Goal: Task Accomplishment & Management: Manage account settings

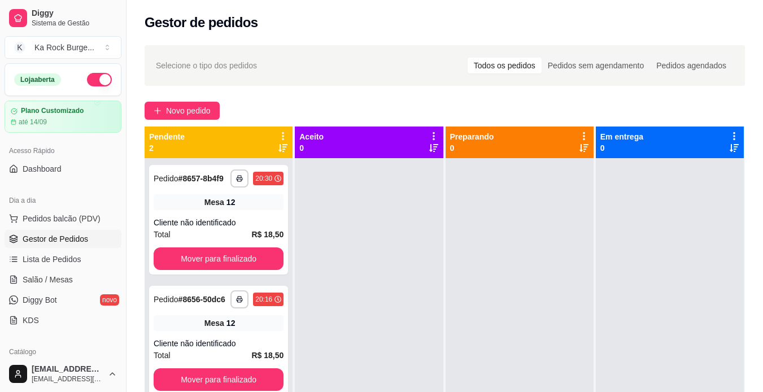
scroll to position [116, 0]
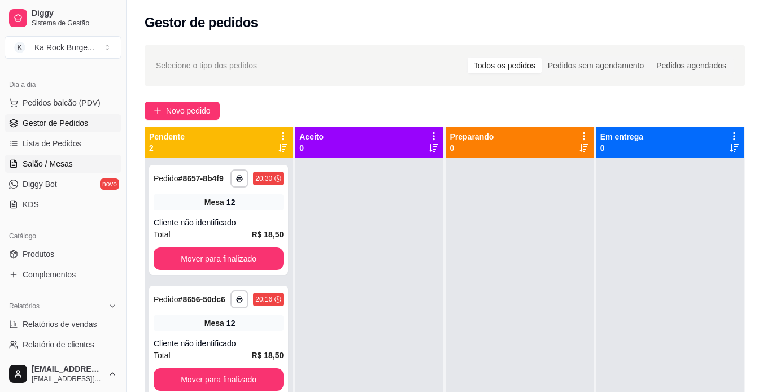
click at [21, 158] on link "Salão / Mesas" at bounding box center [63, 164] width 117 height 18
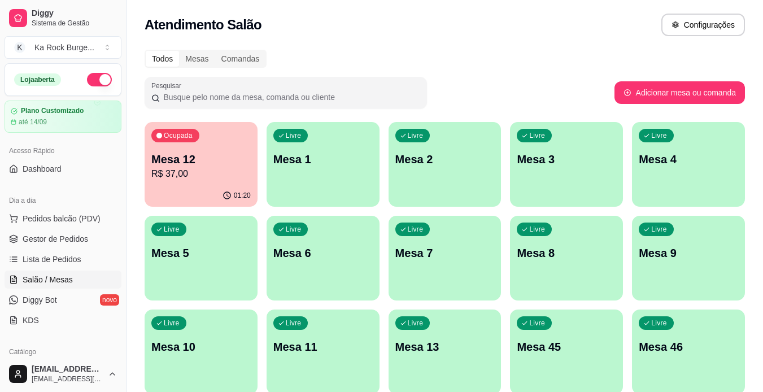
click at [187, 174] on p "R$ 37,00" at bounding box center [200, 174] width 99 height 14
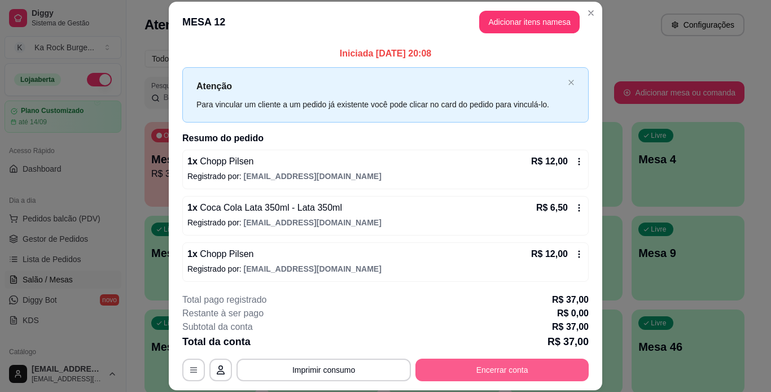
click at [495, 379] on button "Encerrar conta" at bounding box center [502, 370] width 173 height 23
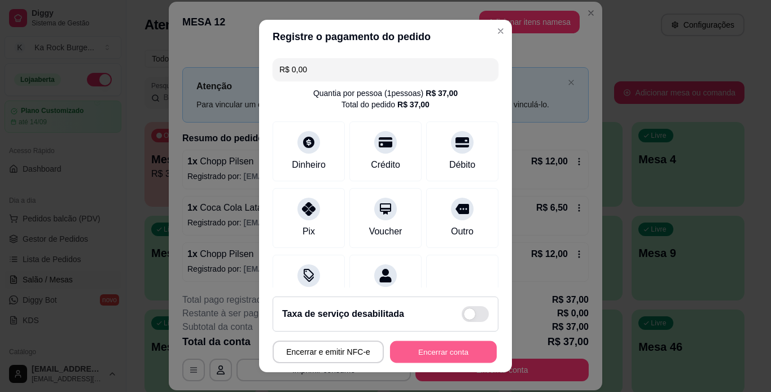
click at [461, 355] on button "Encerrar conta" at bounding box center [443, 352] width 107 height 22
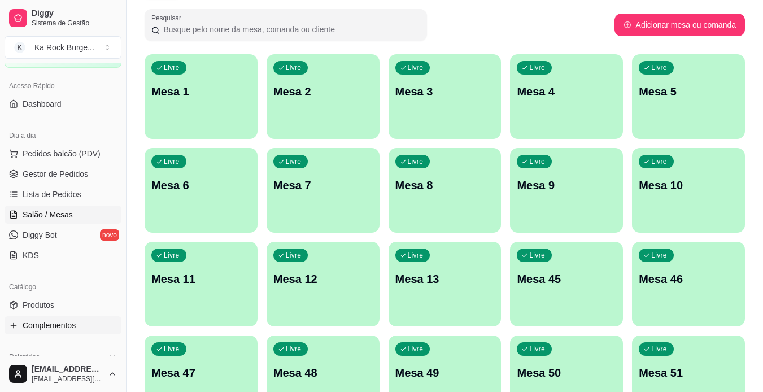
scroll to position [68, 0]
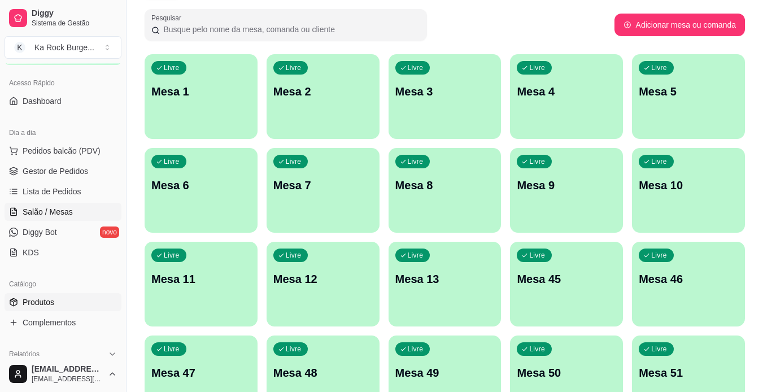
click at [43, 304] on span "Produtos" at bounding box center [39, 301] width 32 height 11
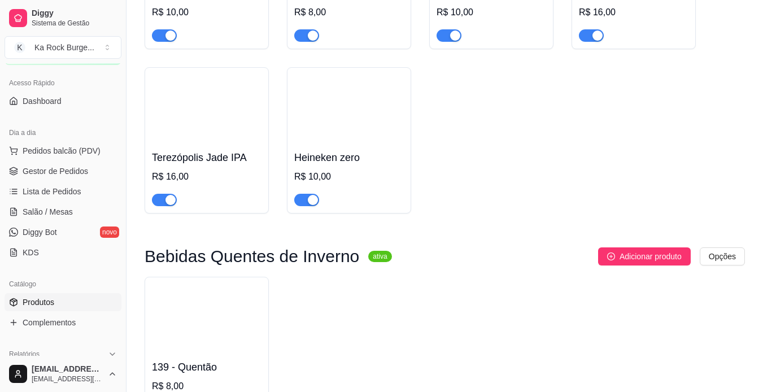
scroll to position [5484, 0]
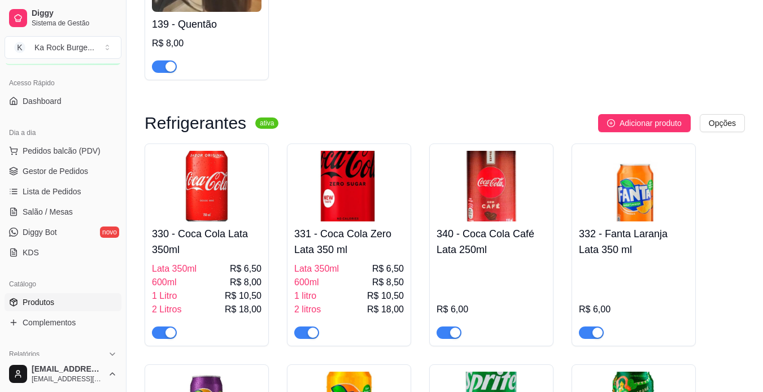
click at [230, 222] on div "330 - Coca Cola Lata 350ml Lata 350ml R$ 6,50 600ml R$ 8,00 1 Litro R$ 10,50 2 …" at bounding box center [207, 279] width 110 height 117
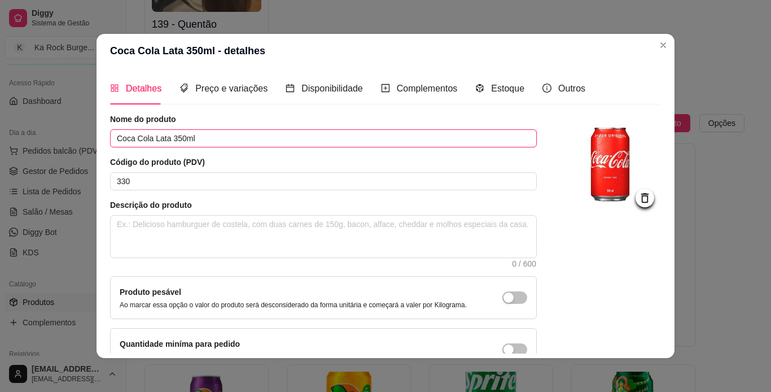
click at [200, 137] on input "Coca Cola Lata 350ml" at bounding box center [323, 138] width 427 height 18
type input "Coca Cola Lata"
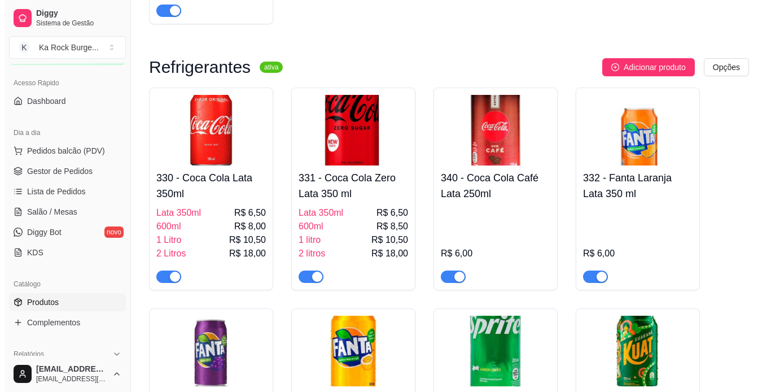
scroll to position [5540, 0]
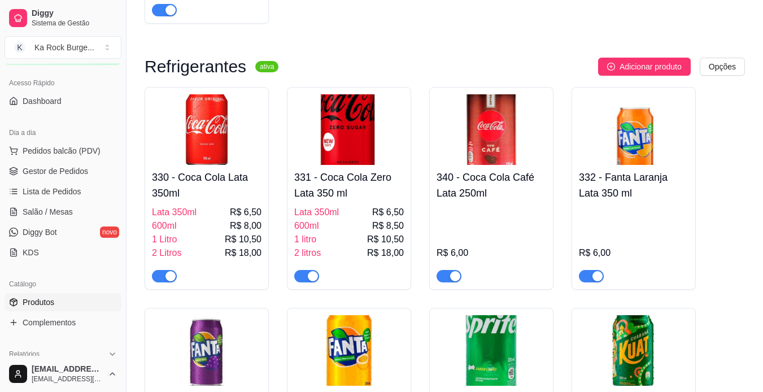
click at [223, 184] on h4 "330 - Coca Cola Lata 350ml" at bounding box center [207, 185] width 110 height 32
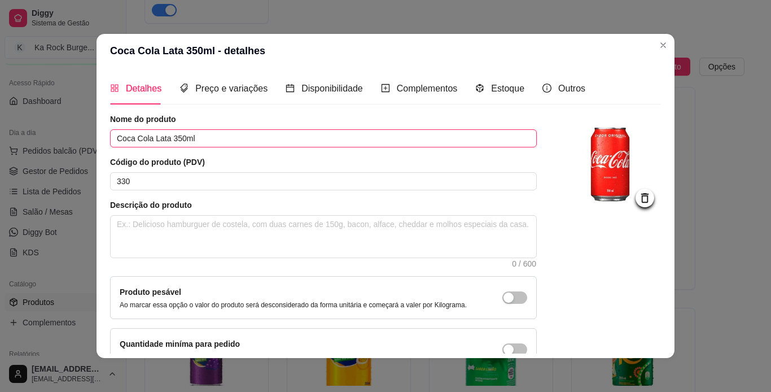
click at [194, 138] on input "Coca Cola Lata 350ml" at bounding box center [323, 138] width 427 height 18
type input "Coca Cola"
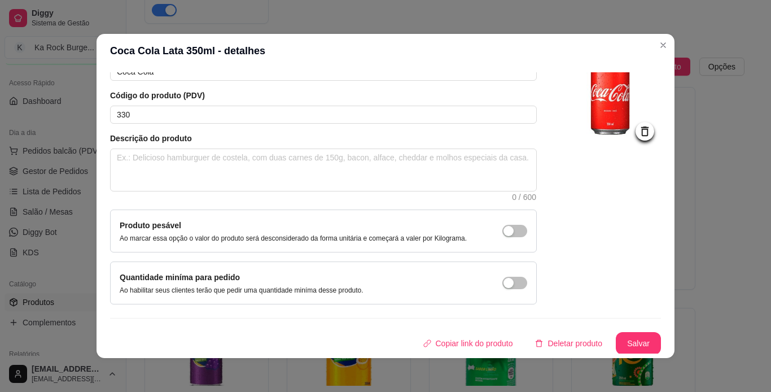
scroll to position [68, 0]
click at [628, 342] on button "Salvar" at bounding box center [639, 342] width 44 height 22
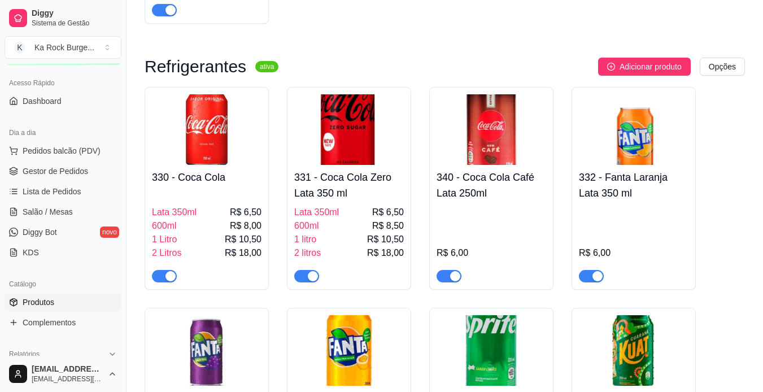
click at [350, 183] on h4 "331 - Coca Cola Zero Lata 350 ml" at bounding box center [349, 185] width 110 height 32
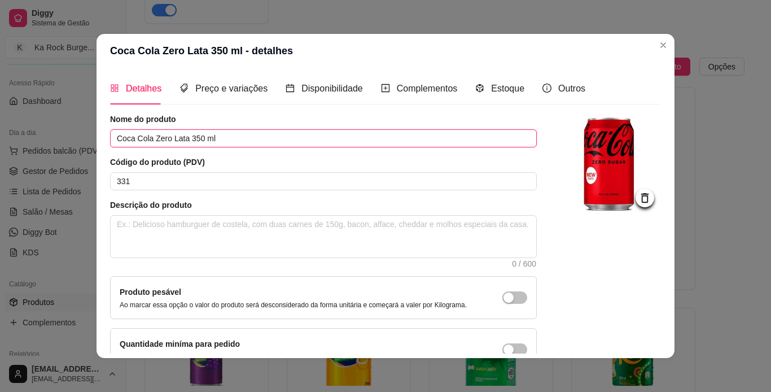
click at [217, 134] on input "Coca Cola Zero Lata 350 ml" at bounding box center [323, 138] width 427 height 18
type input "Coca Cola Zero"
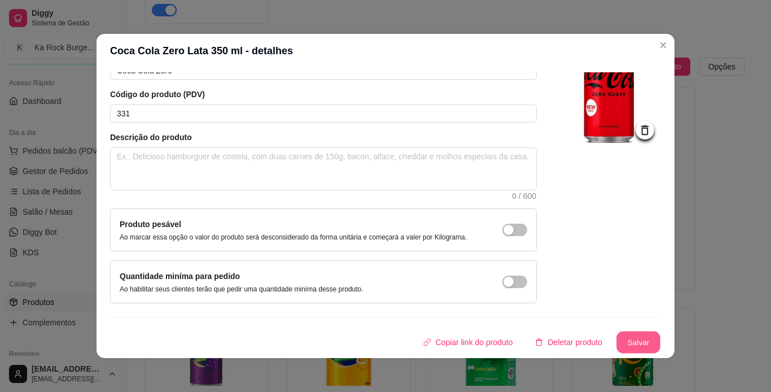
click at [639, 341] on button "Salvar" at bounding box center [639, 342] width 44 height 22
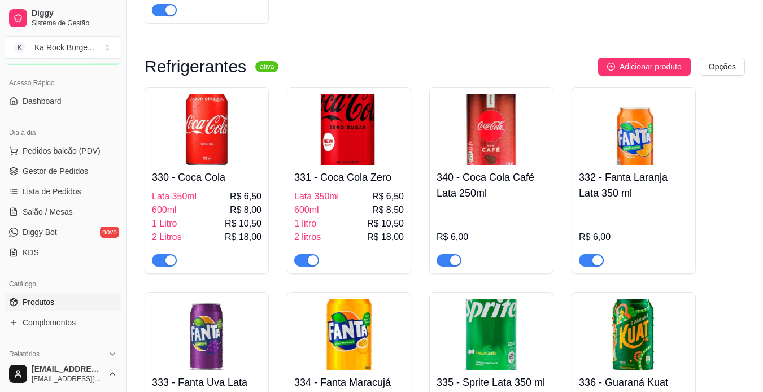
click at [494, 195] on h4 "340 - Coca Cola Café Lata 250ml" at bounding box center [492, 185] width 110 height 32
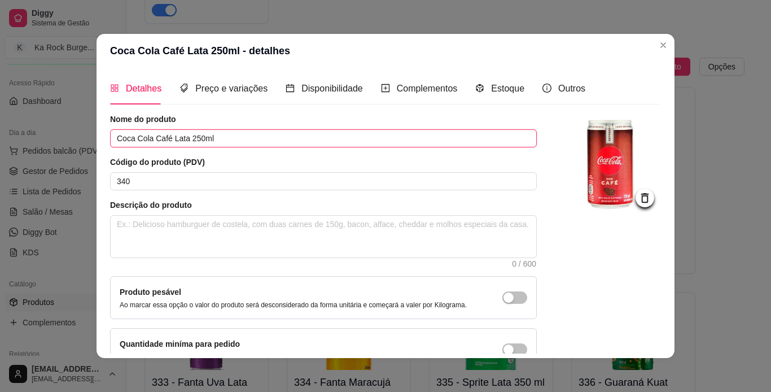
drag, startPoint x: 221, startPoint y: 139, endPoint x: 258, endPoint y: 153, distance: 39.3
click at [221, 138] on input "Coca Cola Café Lata 250ml" at bounding box center [323, 138] width 427 height 18
type input "Coca Cola Café"
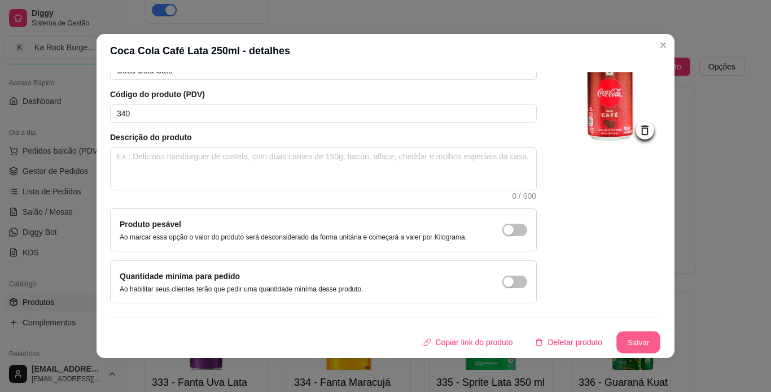
click at [627, 348] on button "Salvar" at bounding box center [639, 342] width 44 height 22
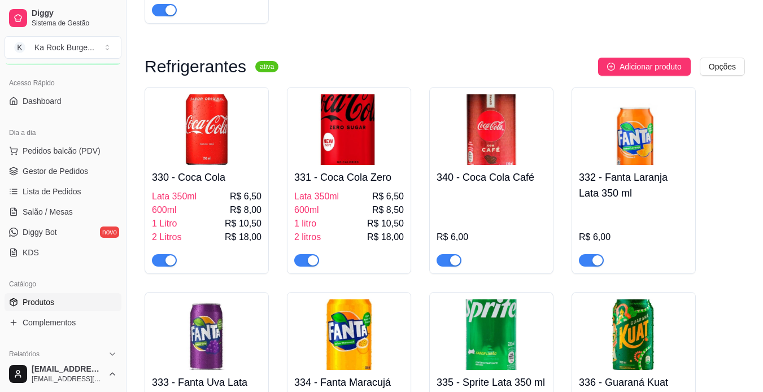
click at [607, 180] on h4 "332 - Fanta Laranja Lata 350 ml" at bounding box center [634, 185] width 110 height 32
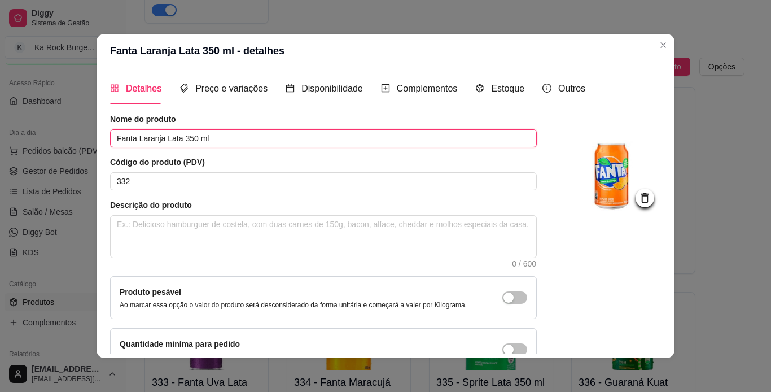
click at [210, 141] on input "Fanta Laranja Lata 350 ml" at bounding box center [323, 138] width 427 height 18
type input "Fanta Laranja"
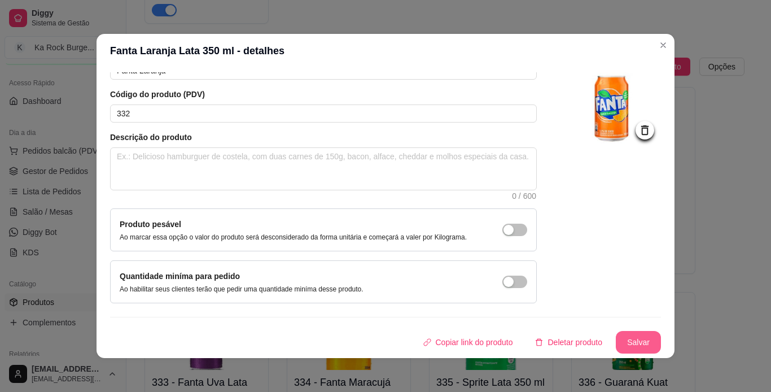
click at [618, 343] on button "Salvar" at bounding box center [638, 342] width 45 height 23
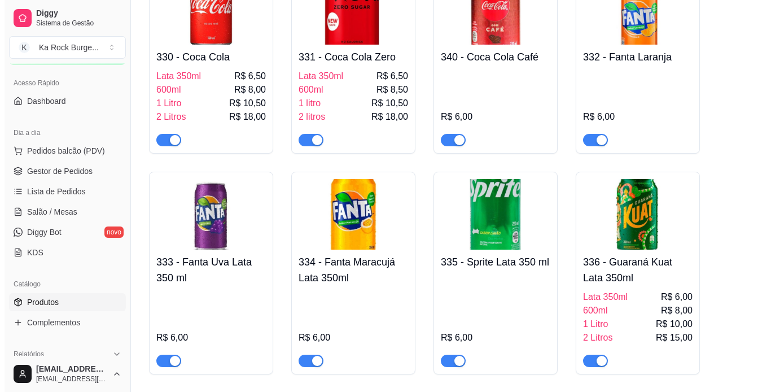
scroll to position [5669, 0]
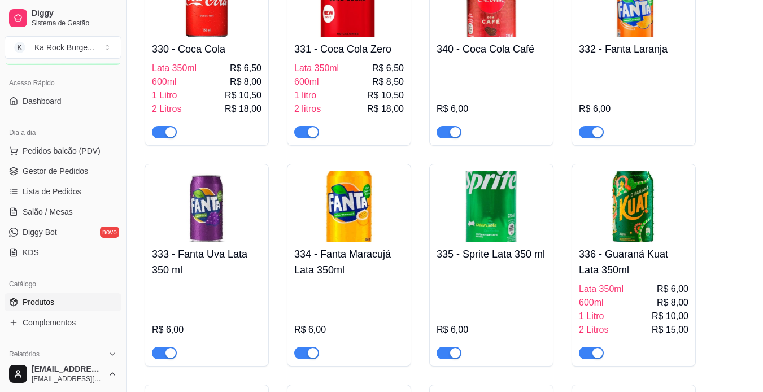
click at [200, 243] on div "333 - Fanta Uva Lata 350 ml R$ 6,00" at bounding box center [207, 300] width 110 height 117
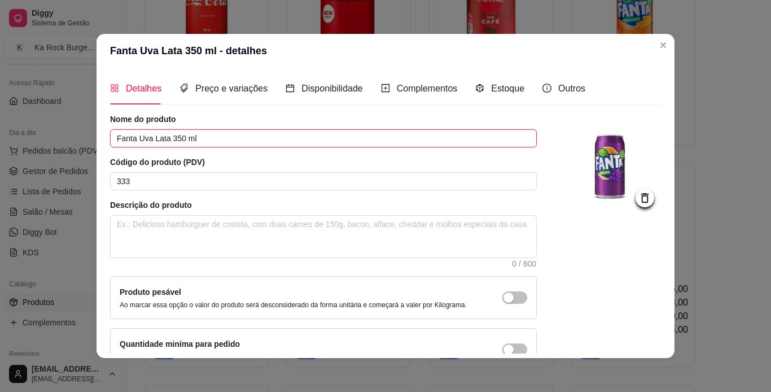
click at [211, 137] on input "Fanta Uva Lata 350 ml" at bounding box center [323, 138] width 427 height 18
type input "Fanta Uva"
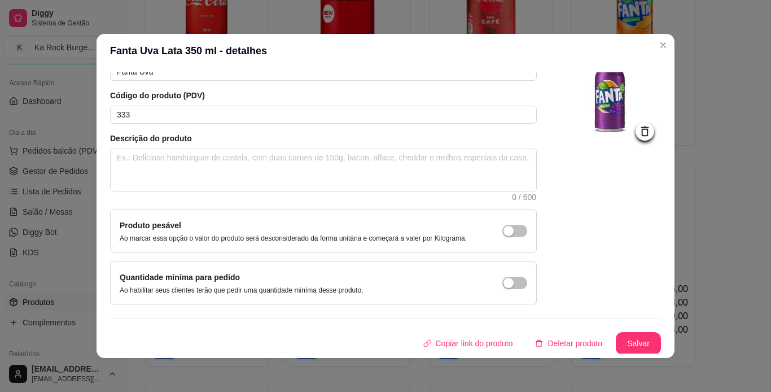
scroll to position [68, 0]
click at [635, 343] on button "Salvar" at bounding box center [639, 342] width 44 height 22
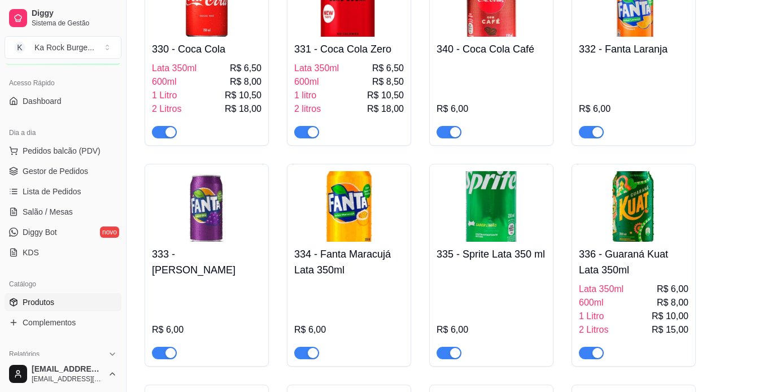
click at [311, 266] on h4 "334 - Fanta Maracujá Lata 350ml" at bounding box center [349, 262] width 110 height 32
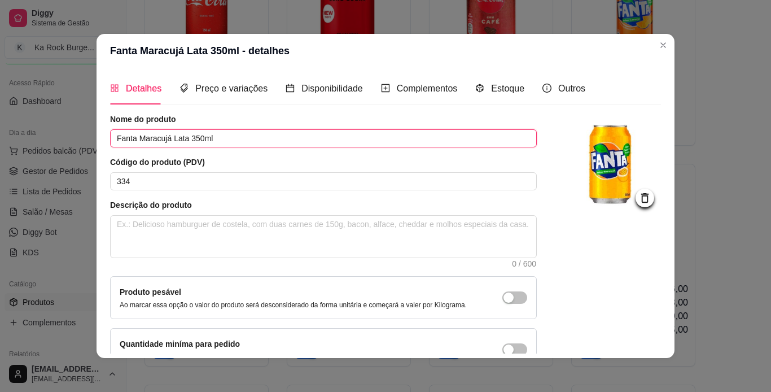
click at [224, 139] on input "Fanta Maracujá Lata 350ml" at bounding box center [323, 138] width 427 height 18
type input "[PERSON_NAME]"
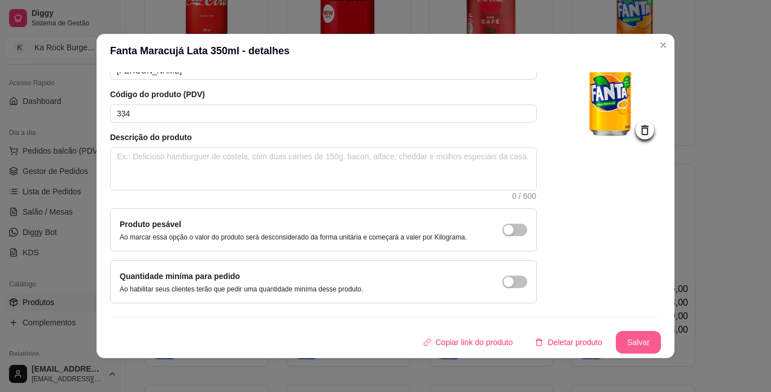
click at [636, 347] on button "Salvar" at bounding box center [638, 342] width 45 height 23
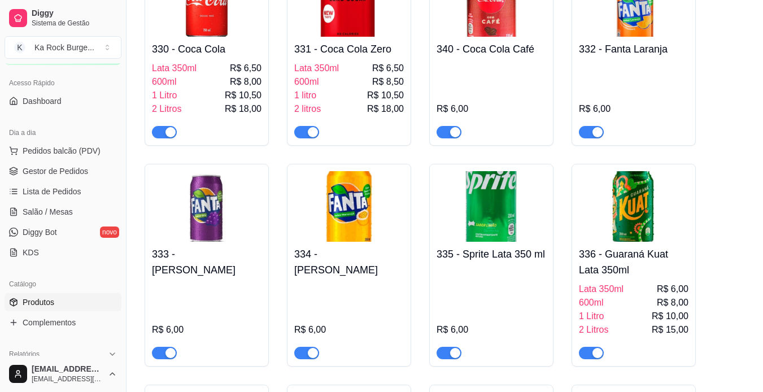
click at [497, 258] on h4 "335 - Sprite Lata 350 ml" at bounding box center [492, 254] width 110 height 16
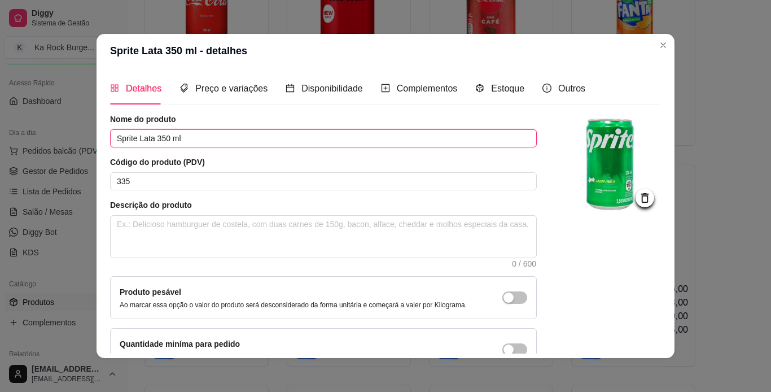
click at [187, 142] on input "Sprite Lata 350 ml" at bounding box center [323, 138] width 427 height 18
type input "Sprite"
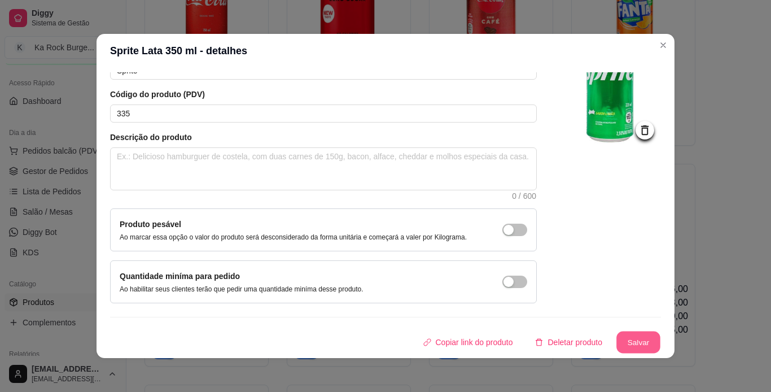
click at [625, 347] on button "Salvar" at bounding box center [639, 342] width 44 height 22
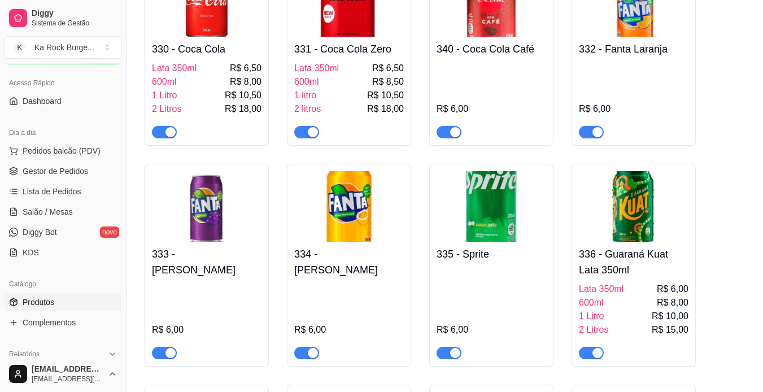
click at [649, 269] on h4 "336 - Guaraná Kuat Lata 350ml" at bounding box center [634, 262] width 110 height 32
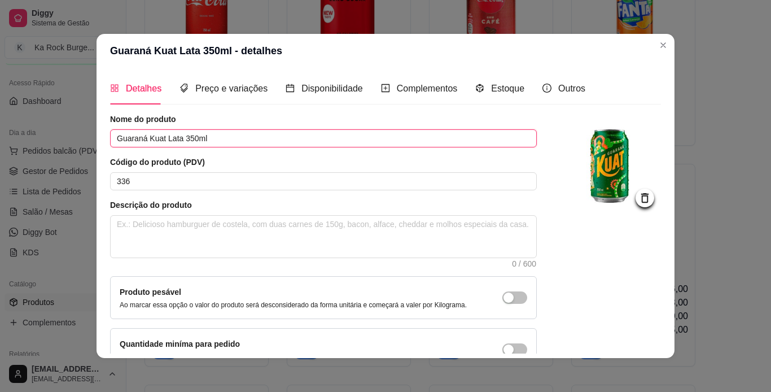
click at [225, 136] on input "Guaraná Kuat Lata 350ml" at bounding box center [323, 138] width 427 height 18
type input "Guaraná Kuat"
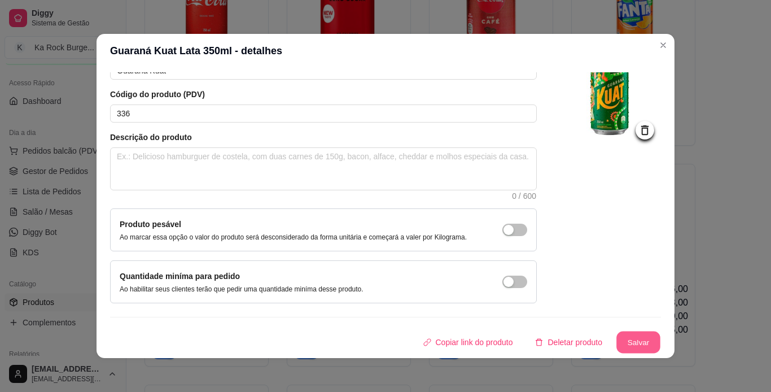
click at [644, 348] on button "Salvar" at bounding box center [639, 342] width 44 height 22
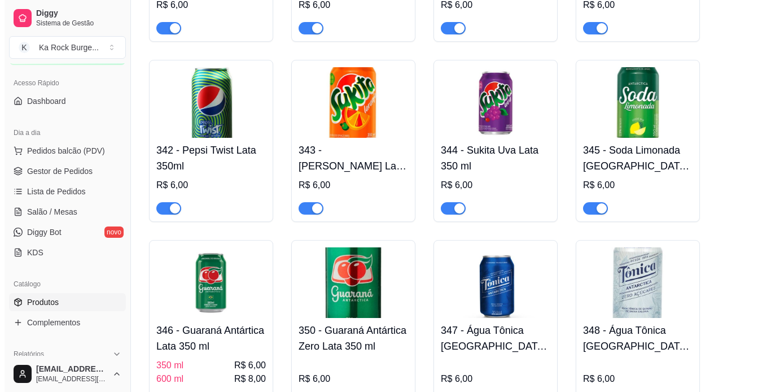
scroll to position [6210, 0]
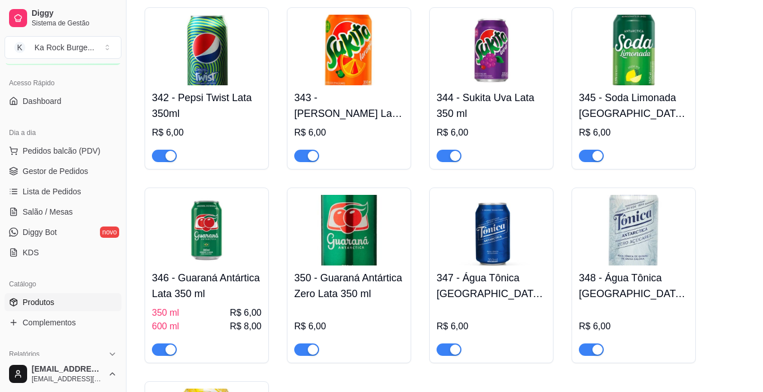
click at [212, 294] on h4 "346 - Guaraná Antártica Lata 350 ml" at bounding box center [207, 286] width 110 height 32
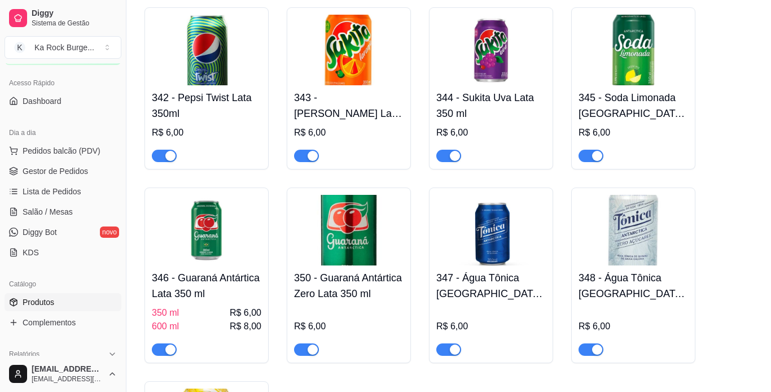
click at [203, 237] on textarea at bounding box center [324, 237] width 426 height 42
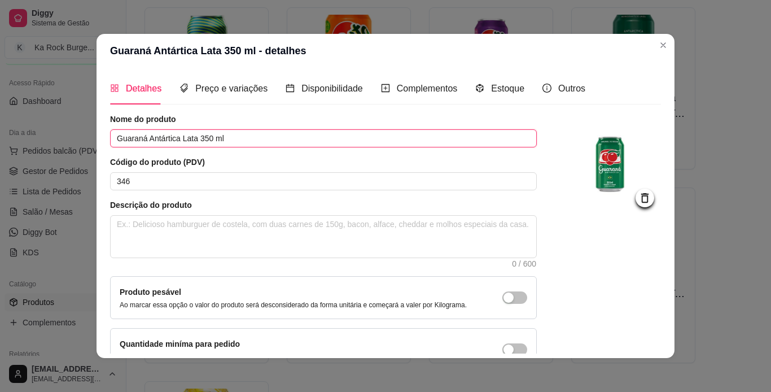
click at [224, 136] on input "Guaraná Antártica Lata 350 ml" at bounding box center [323, 138] width 427 height 18
type input "Guaraná Antártica"
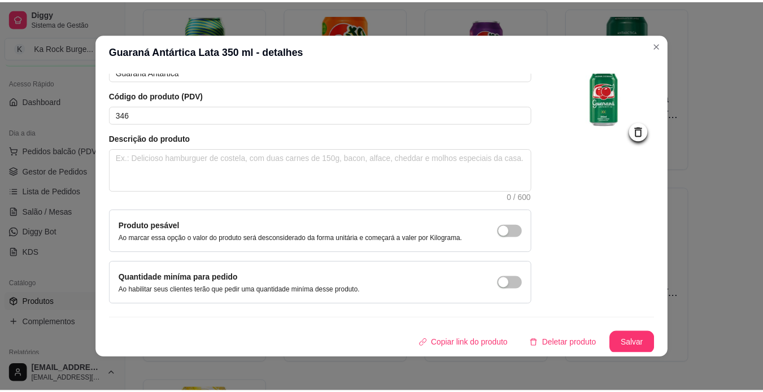
scroll to position [68, 0]
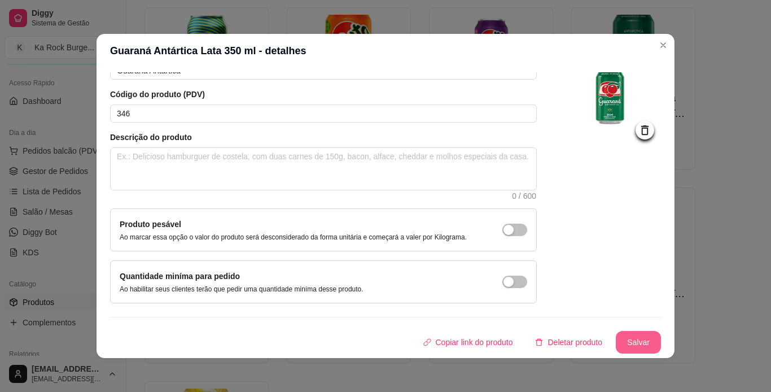
click at [623, 331] on button "Salvar" at bounding box center [638, 342] width 45 height 23
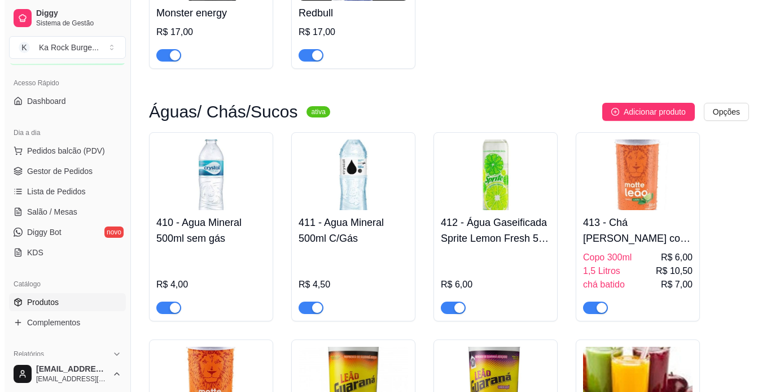
scroll to position [6918, 0]
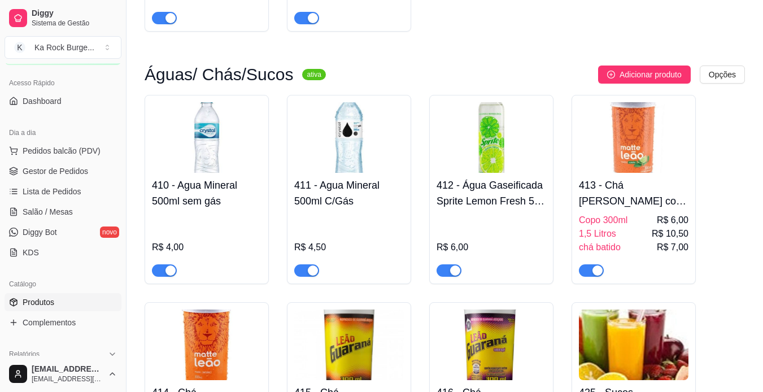
click at [629, 254] on div "chá batido R$ 7,00" at bounding box center [634, 248] width 110 height 14
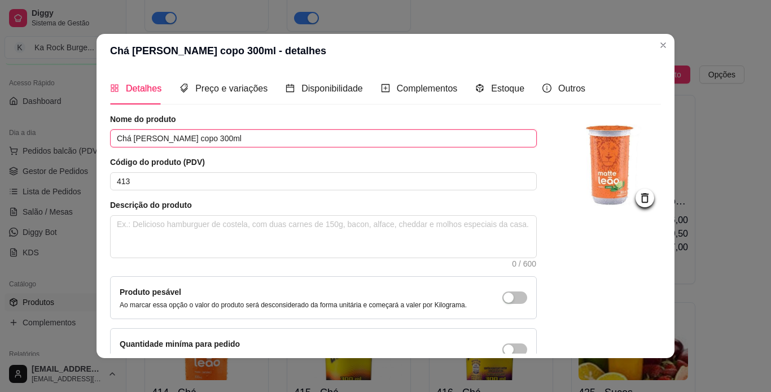
click at [268, 138] on input "Chá [PERSON_NAME] copo 300ml" at bounding box center [323, 138] width 427 height 18
type input "Chá [PERSON_NAME]"
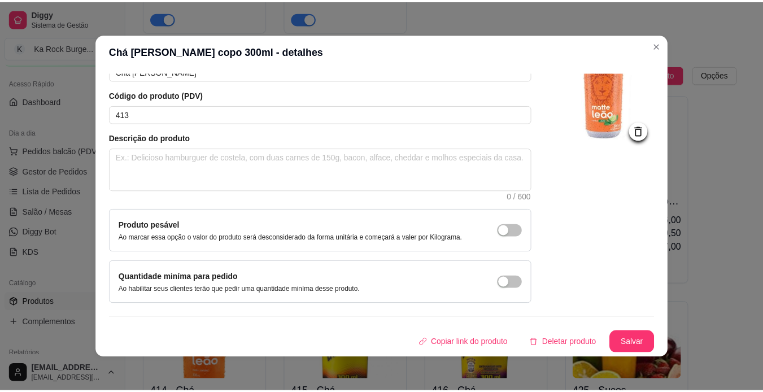
scroll to position [68, 0]
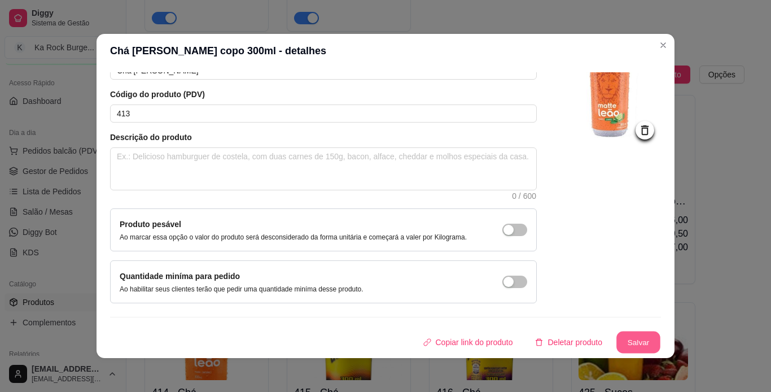
click at [635, 347] on button "Salvar" at bounding box center [639, 342] width 44 height 22
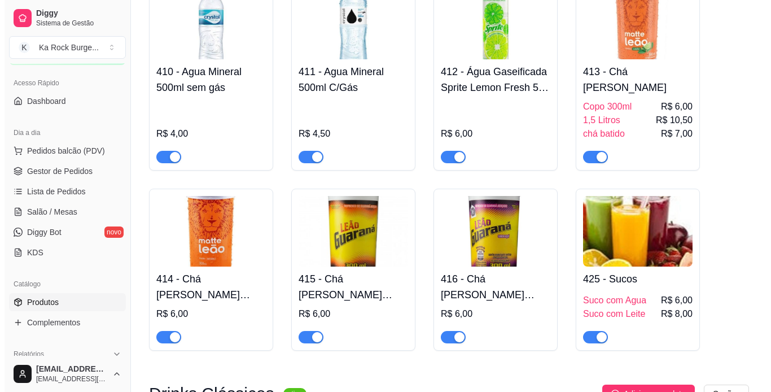
scroll to position [7069, 0]
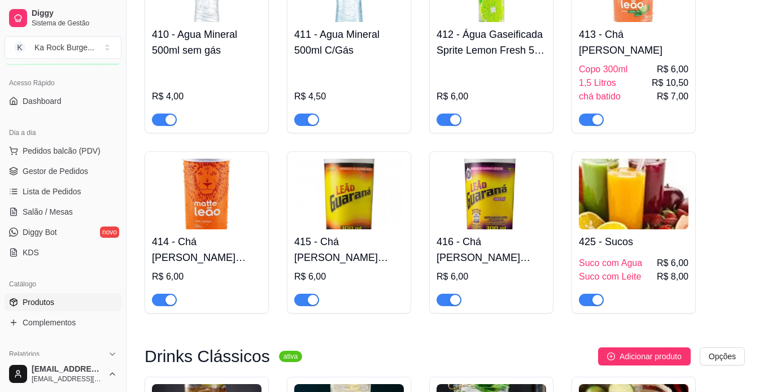
click at [642, 229] on img at bounding box center [634, 194] width 110 height 71
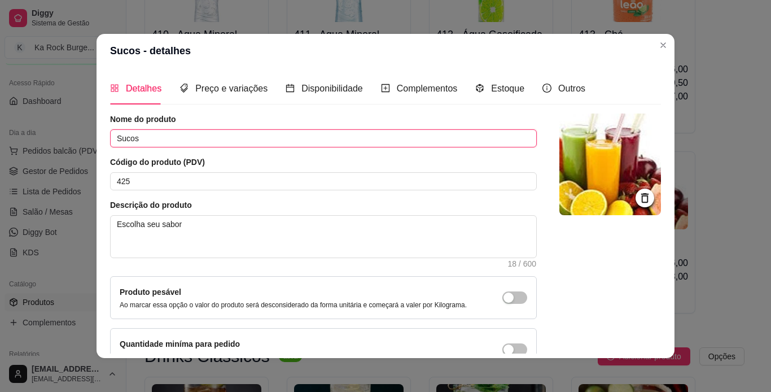
click at [151, 139] on input "Sucos" at bounding box center [323, 138] width 427 height 18
type input "Sucos copo 400 ml"
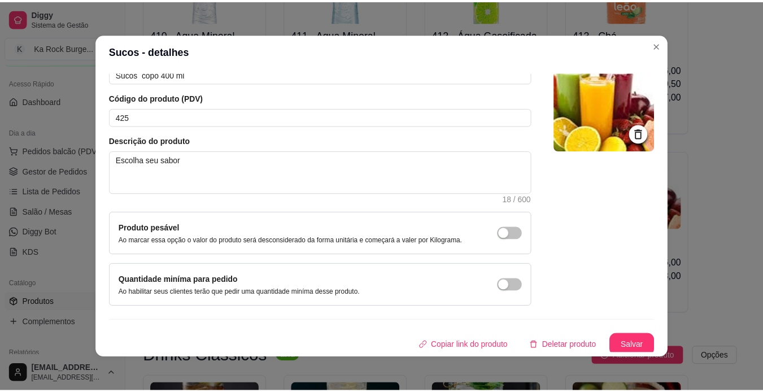
scroll to position [68, 0]
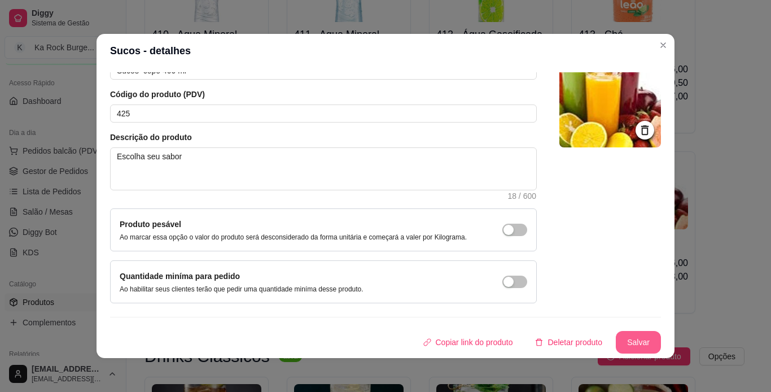
click at [628, 342] on button "Salvar" at bounding box center [638, 342] width 45 height 23
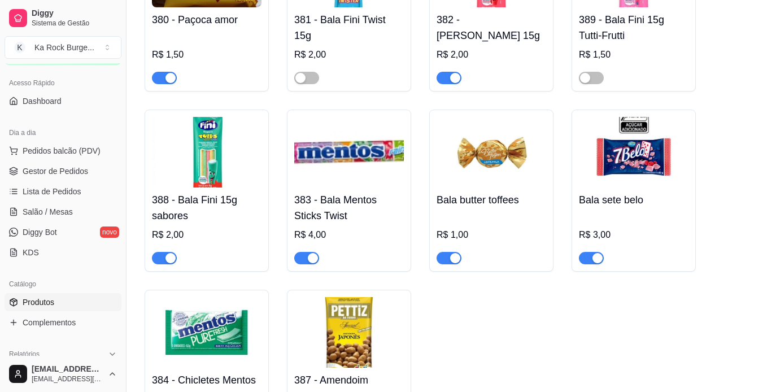
scroll to position [8168, 0]
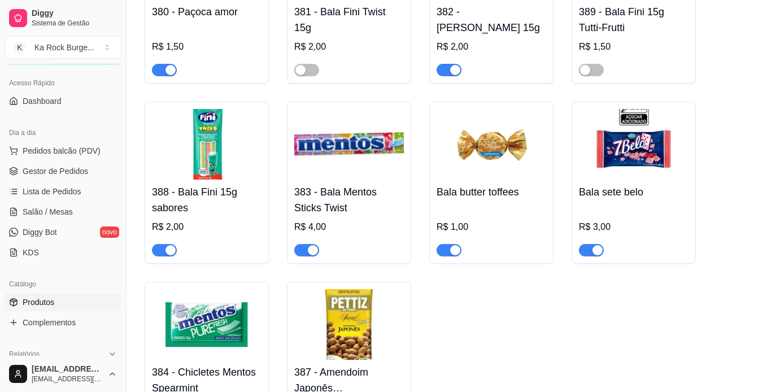
click at [613, 220] on div "R$ 3,00" at bounding box center [634, 227] width 110 height 14
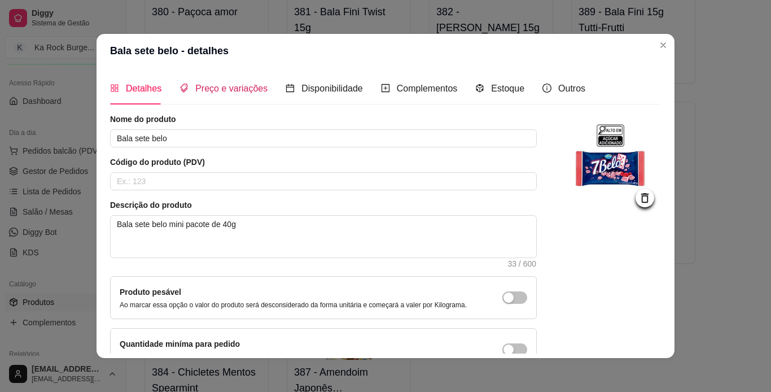
click at [207, 82] on div "Preço e variações" at bounding box center [224, 88] width 88 height 14
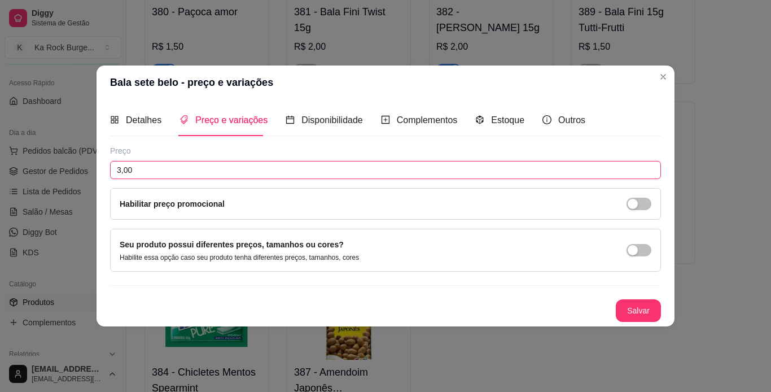
click at [119, 170] on input "3,00" at bounding box center [385, 170] width 551 height 18
type input "4,00"
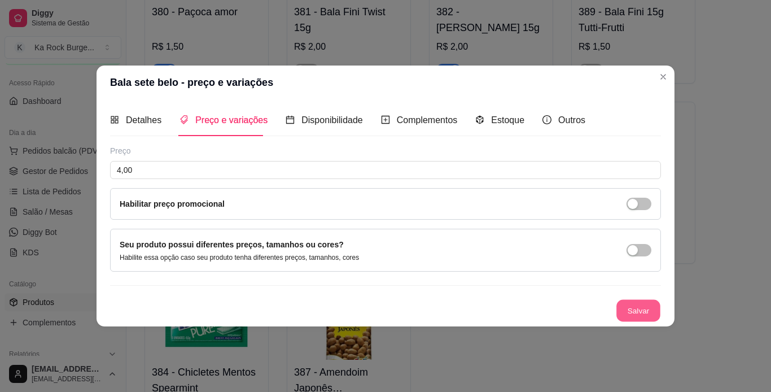
click at [635, 312] on button "Salvar" at bounding box center [639, 311] width 44 height 22
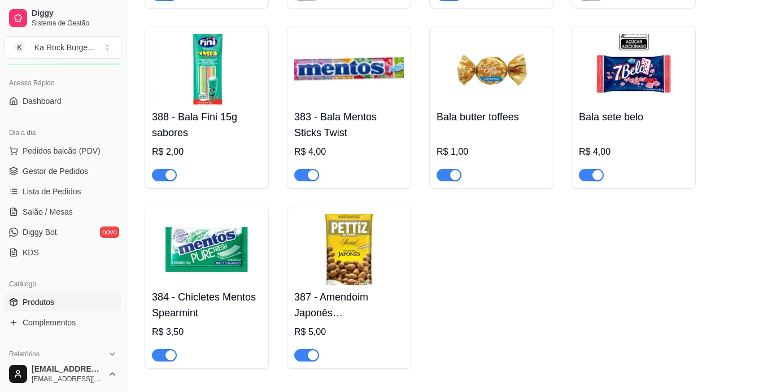
scroll to position [8251, 0]
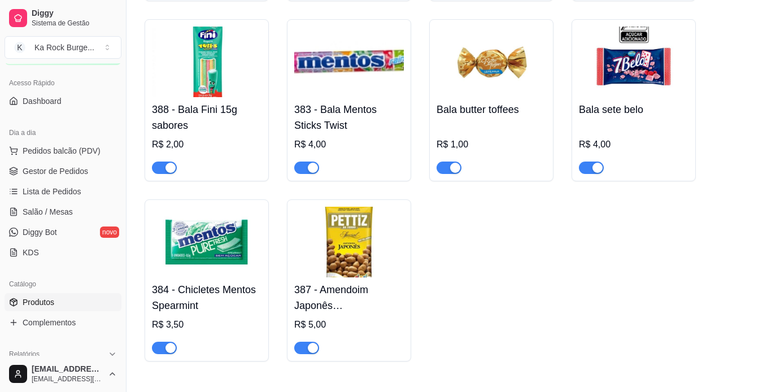
click at [311, 343] on div "button" at bounding box center [313, 348] width 10 height 10
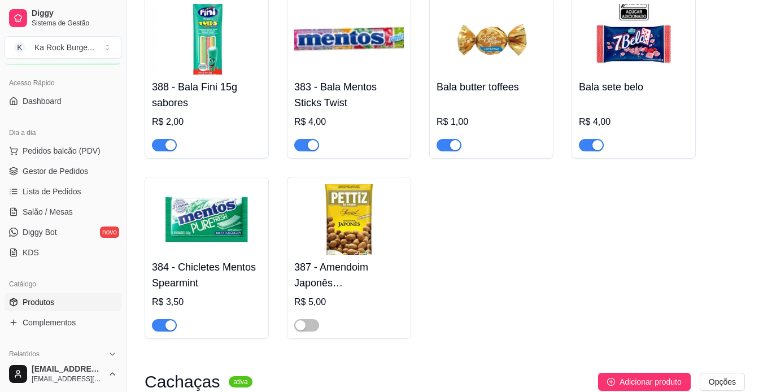
scroll to position [8349, 0]
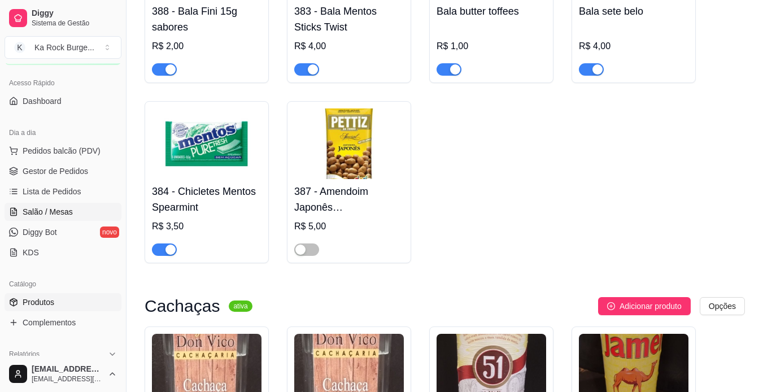
click at [57, 212] on span "Salão / Mesas" at bounding box center [48, 211] width 50 height 11
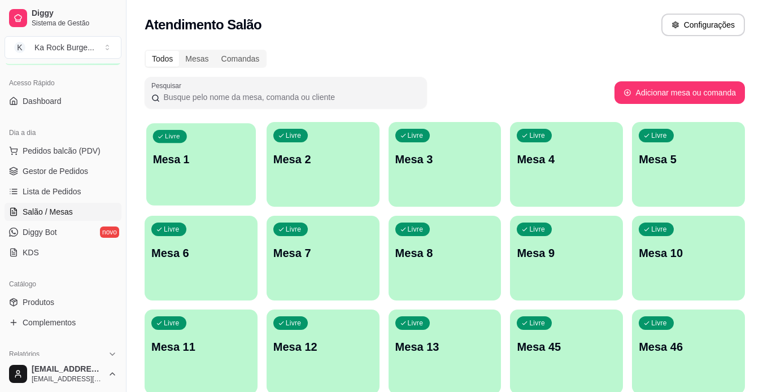
click at [202, 168] on div "Livre Mesa 1" at bounding box center [201, 157] width 110 height 69
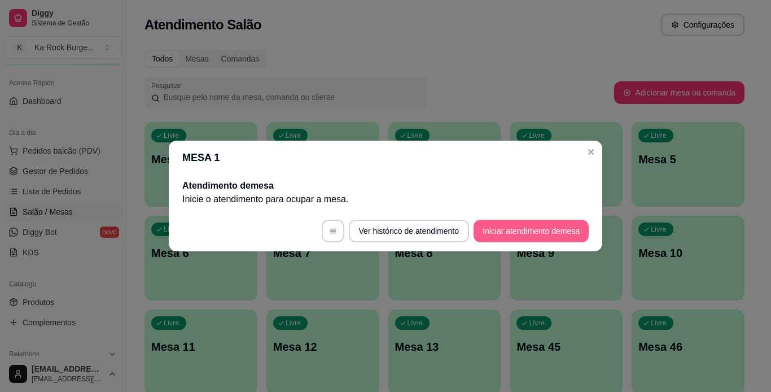
click at [534, 234] on button "Iniciar atendimento de mesa" at bounding box center [531, 231] width 115 height 23
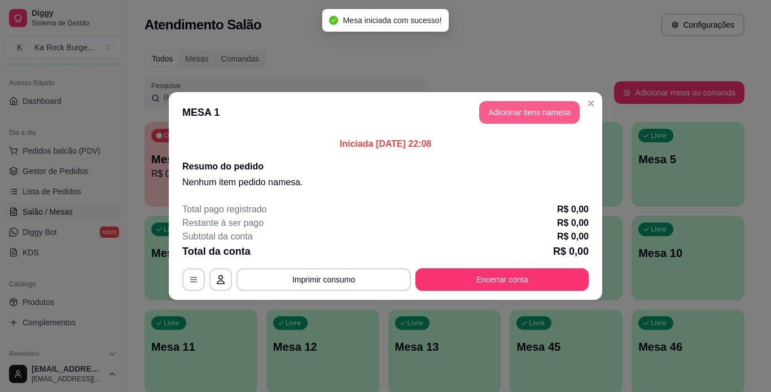
click at [522, 106] on button "Adicionar itens na mesa" at bounding box center [529, 112] width 101 height 23
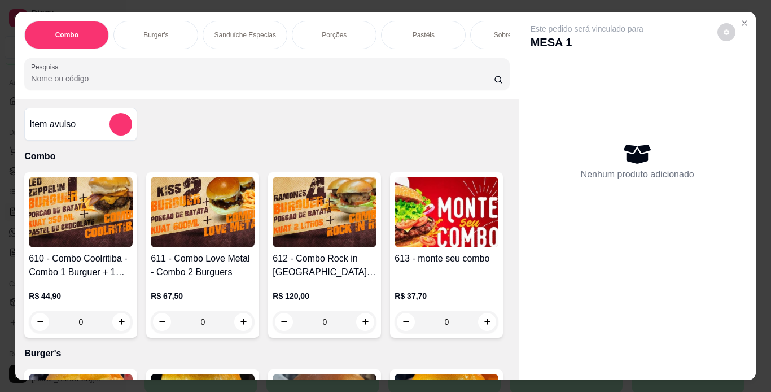
click at [143, 32] on p "Burger's" at bounding box center [155, 34] width 25 height 9
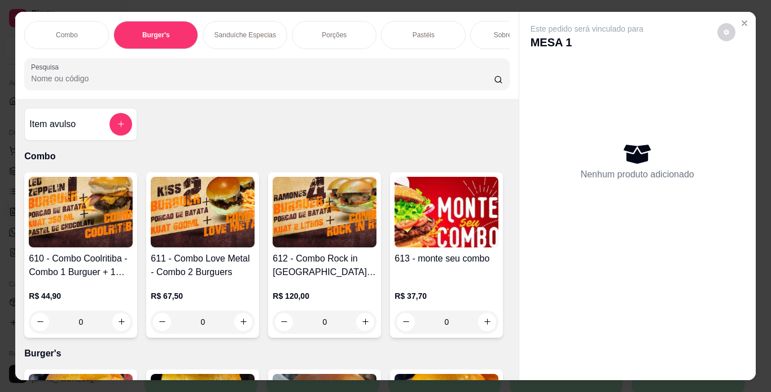
scroll to position [29, 0]
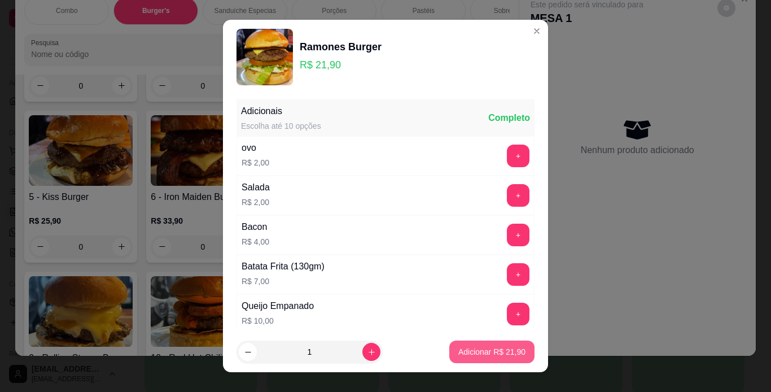
click at [508, 348] on p "Adicionar R$ 21,90" at bounding box center [492, 351] width 67 height 11
type input "1"
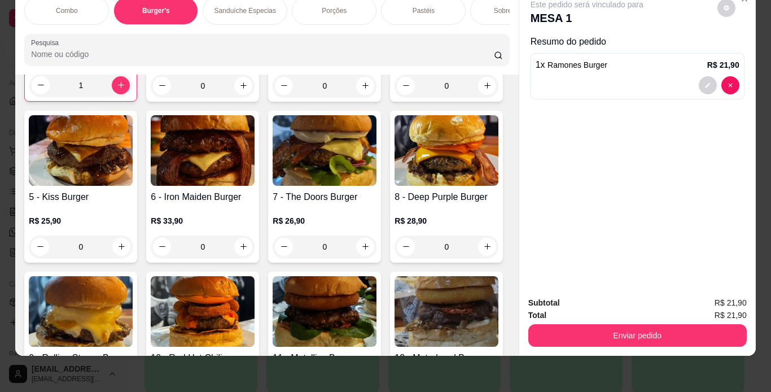
scroll to position [0, 425]
drag, startPoint x: 207, startPoint y: 14, endPoint x: 386, endPoint y: 28, distance: 179.1
click at [209, 14] on div "Burger's Doces" at bounding box center [177, 11] width 85 height 28
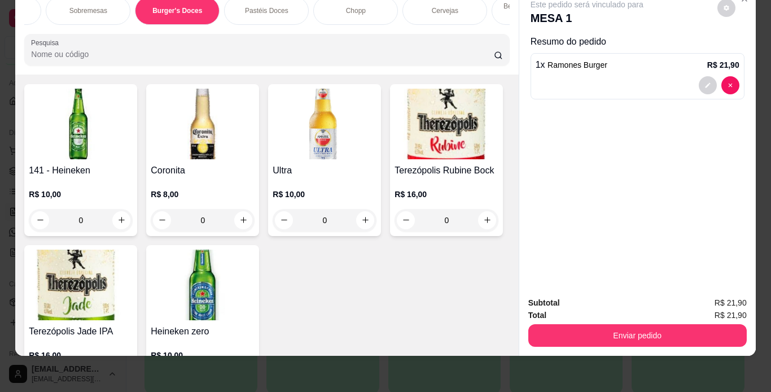
click at [358, 7] on div "Chopp" at bounding box center [355, 11] width 85 height 28
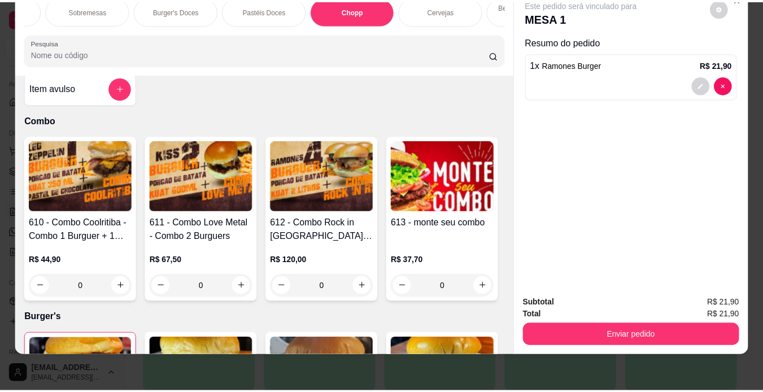
scroll to position [0, 0]
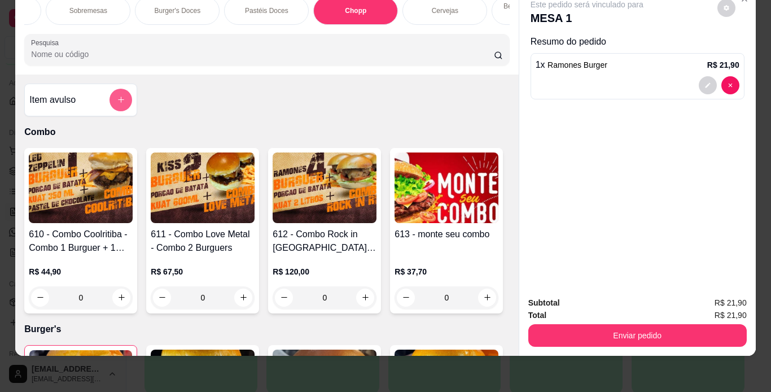
click at [120, 98] on icon "add-separate-item" at bounding box center [121, 99] width 8 height 8
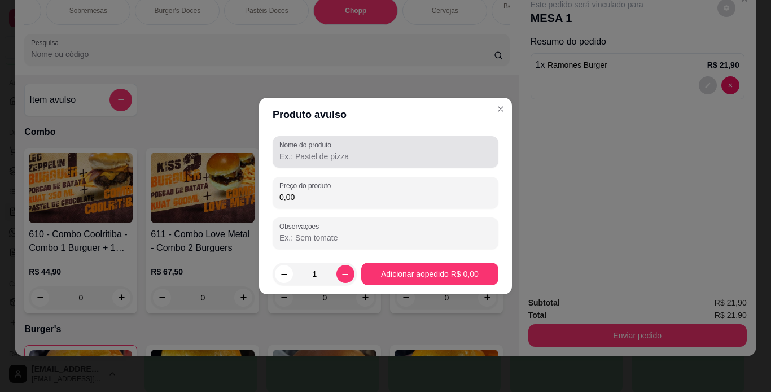
click at [339, 164] on div "Nome do produto" at bounding box center [386, 152] width 226 height 32
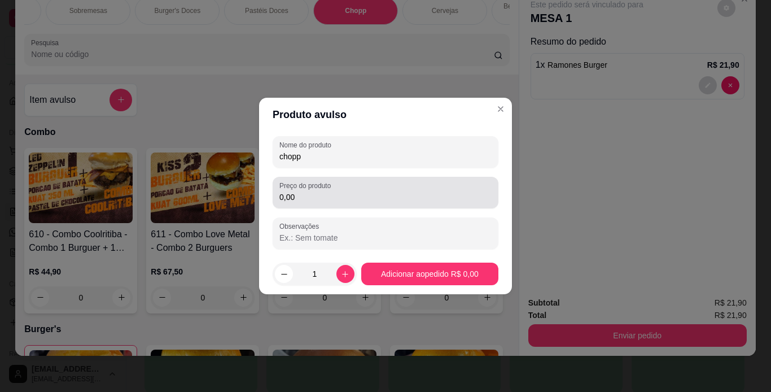
type input "chopp"
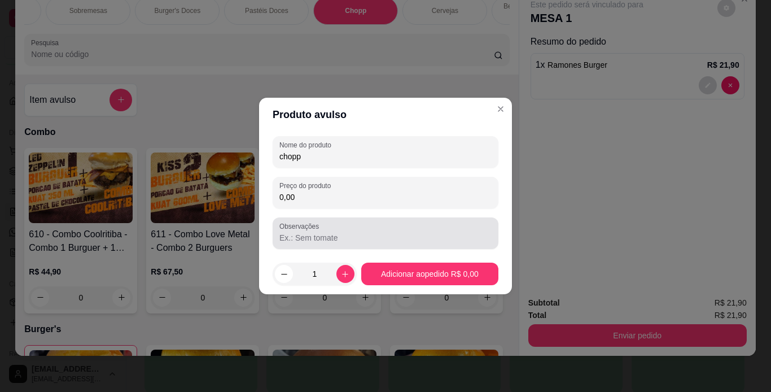
click at [354, 228] on div at bounding box center [386, 233] width 212 height 23
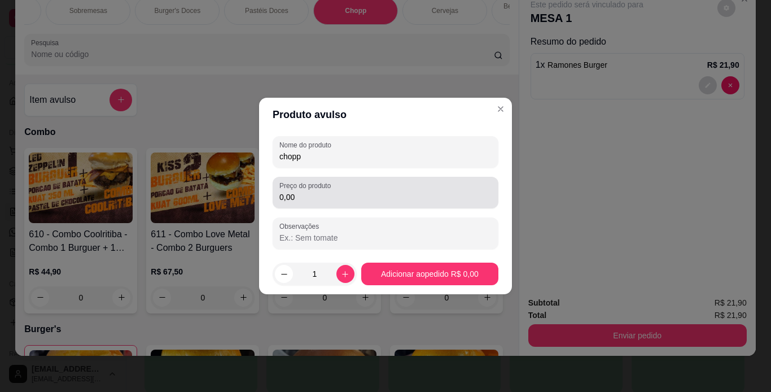
click at [364, 206] on div "Preço do produto 0,00" at bounding box center [386, 193] width 226 height 32
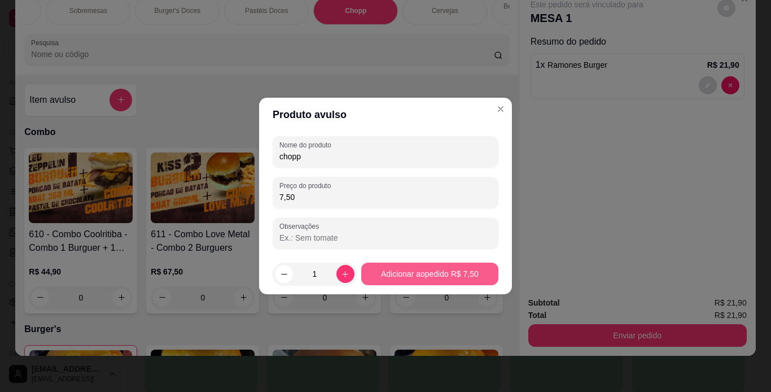
type input "7,50"
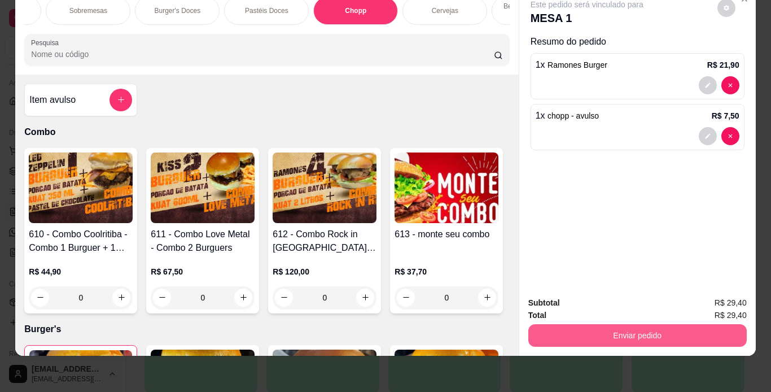
click at [575, 337] on button "Enviar pedido" at bounding box center [638, 335] width 219 height 23
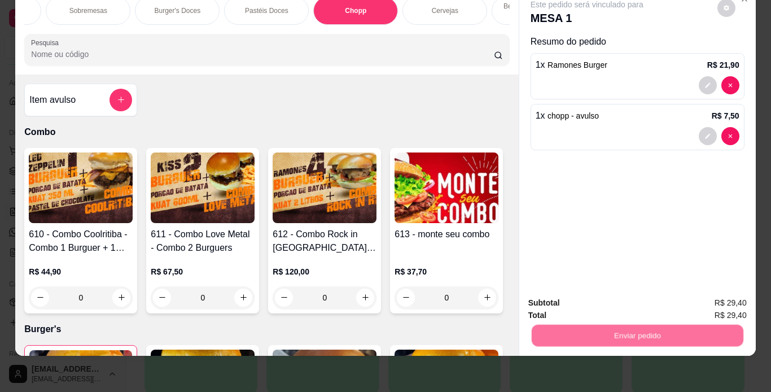
click at [579, 308] on button "Não registrar e enviar pedido" at bounding box center [600, 299] width 114 height 21
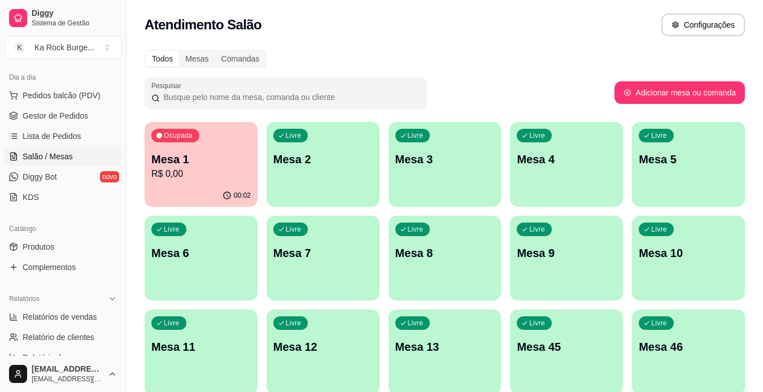
scroll to position [150, 0]
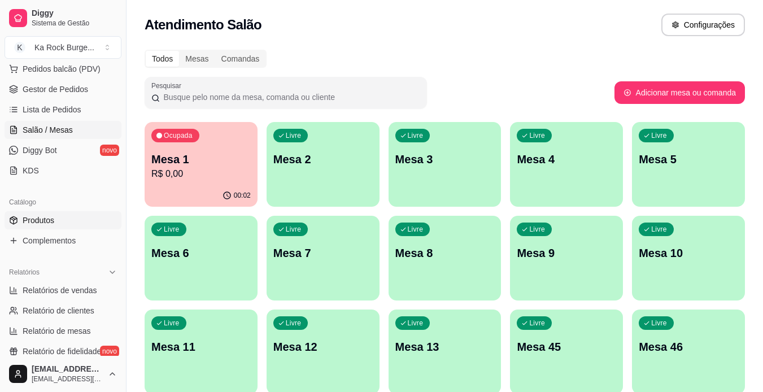
click at [56, 224] on link "Produtos" at bounding box center [63, 220] width 117 height 18
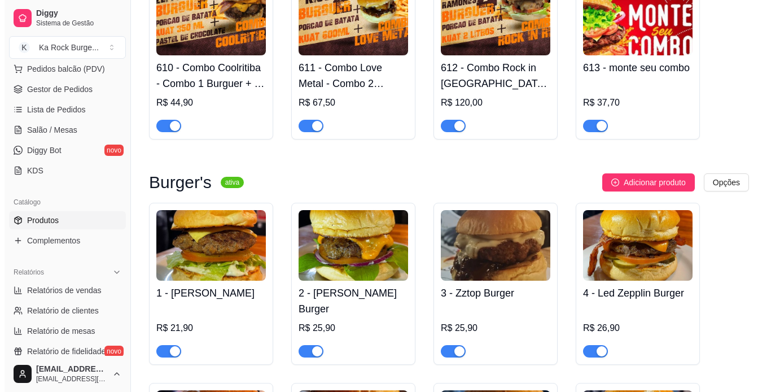
scroll to position [459, 0]
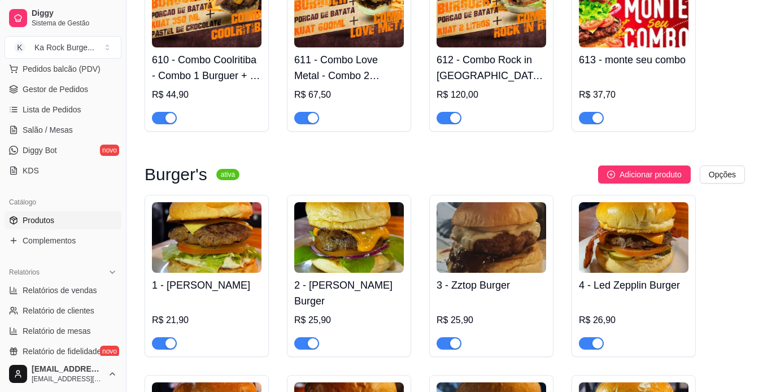
click at [650, 264] on img at bounding box center [634, 237] width 110 height 71
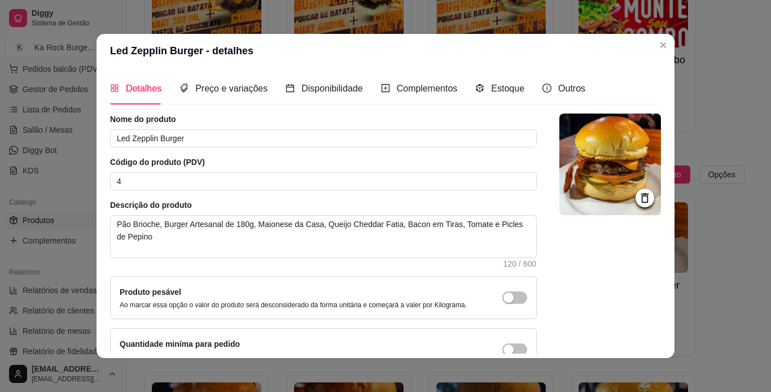
click at [592, 181] on img at bounding box center [611, 165] width 102 height 102
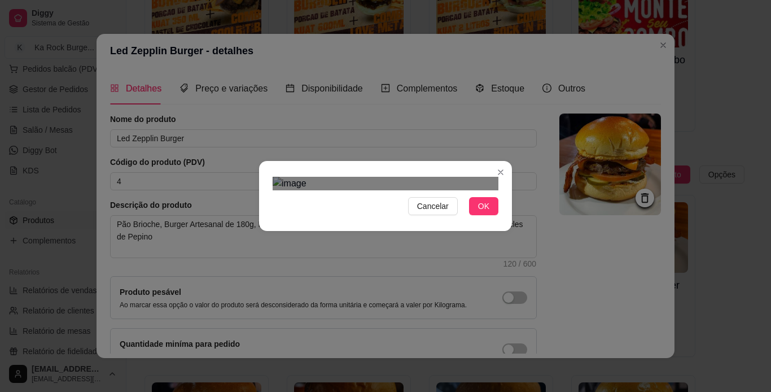
click at [403, 296] on div "Use the arrow keys to move the crop selection area" at bounding box center [391, 397] width 203 height 203
click at [484, 212] on span "OK" at bounding box center [483, 206] width 11 height 12
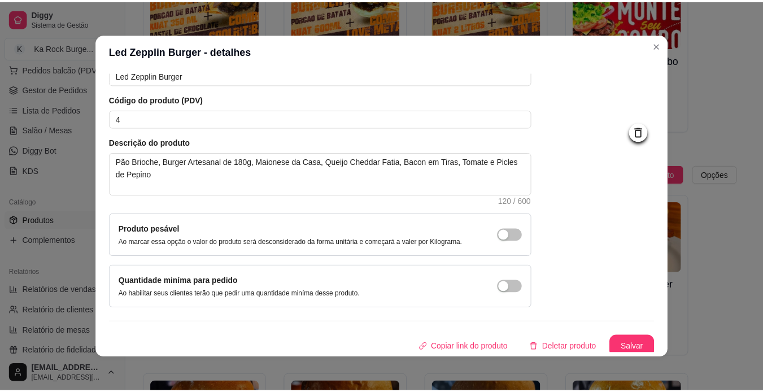
scroll to position [68, 0]
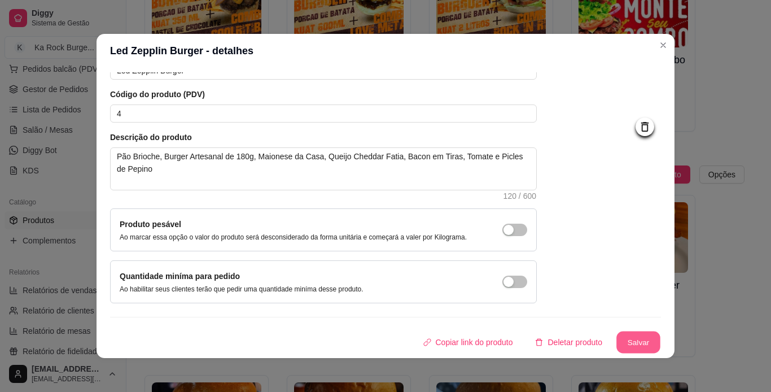
click at [635, 339] on button "Salvar" at bounding box center [639, 342] width 44 height 22
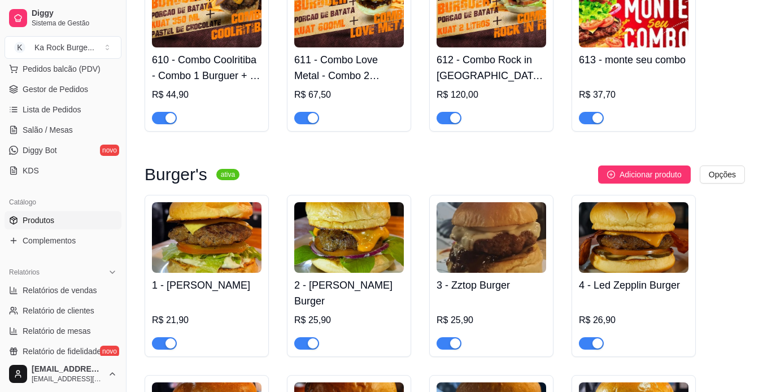
click at [478, 248] on img at bounding box center [492, 237] width 110 height 71
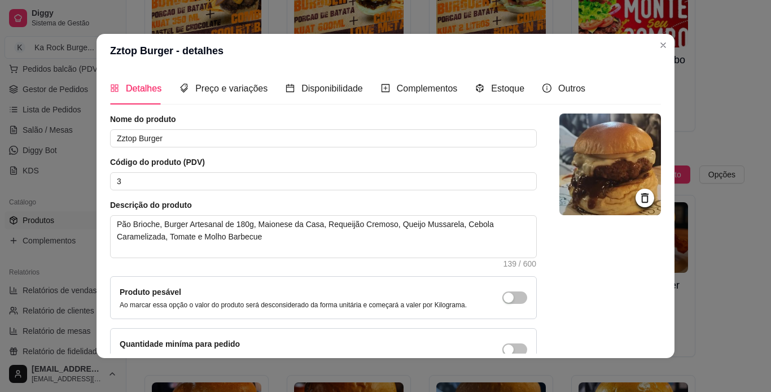
click at [570, 168] on img at bounding box center [611, 165] width 102 height 102
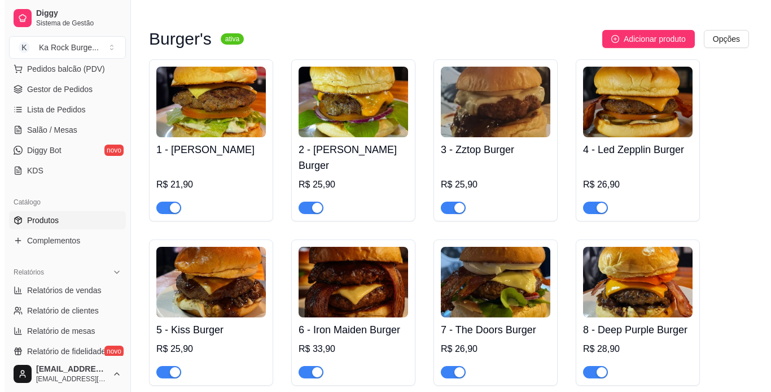
scroll to position [617, 0]
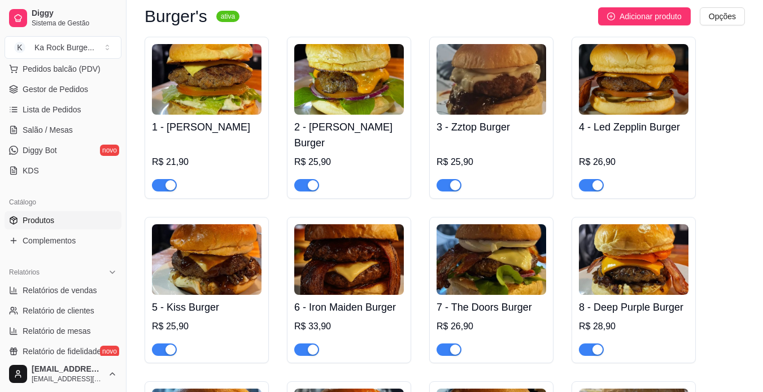
click at [215, 266] on img at bounding box center [207, 259] width 110 height 71
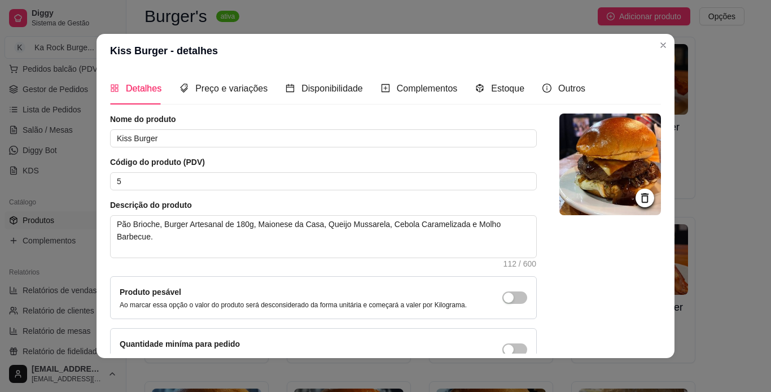
click at [587, 186] on img at bounding box center [611, 165] width 102 height 102
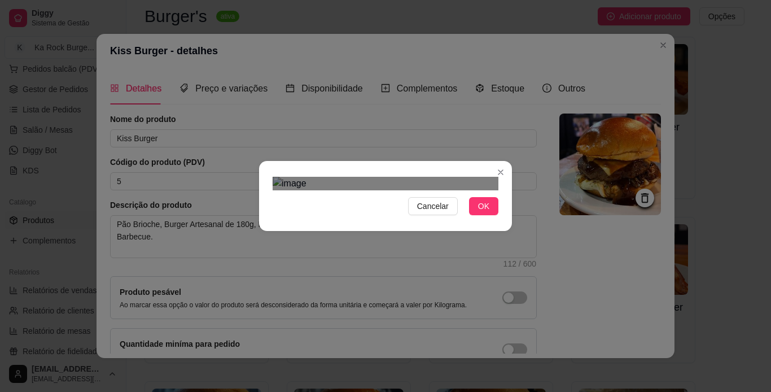
click at [405, 277] on div "Use the arrow keys to move the crop selection area" at bounding box center [384, 378] width 203 height 203
click at [483, 212] on span "OK" at bounding box center [483, 206] width 11 height 12
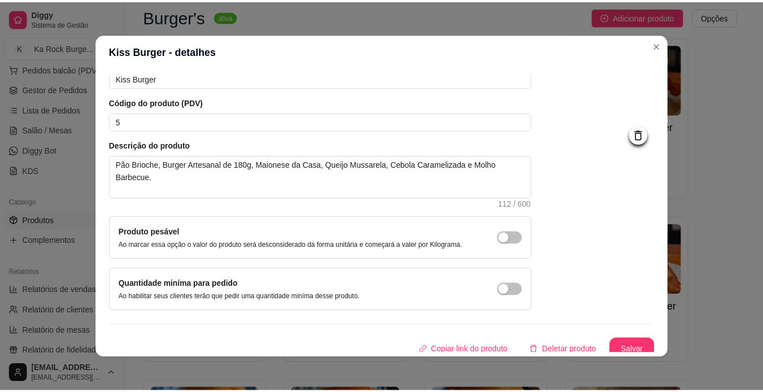
scroll to position [68, 0]
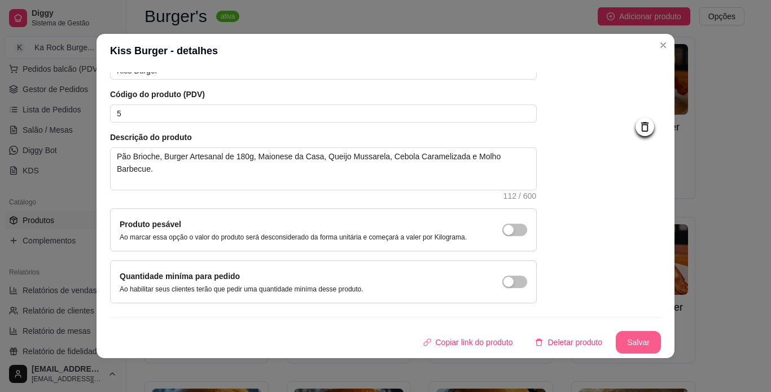
click at [616, 344] on button "Salvar" at bounding box center [638, 342] width 45 height 23
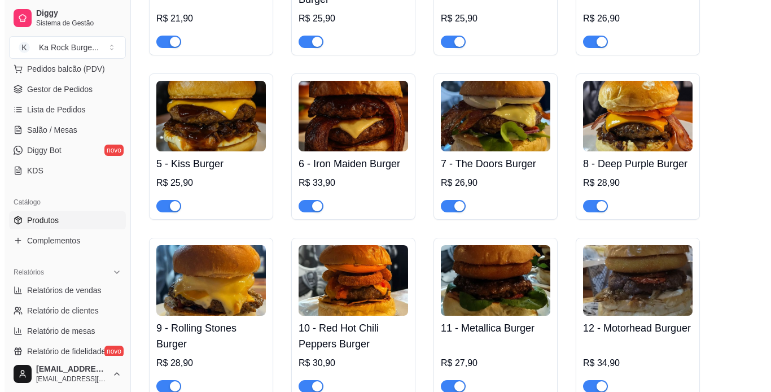
scroll to position [783, 0]
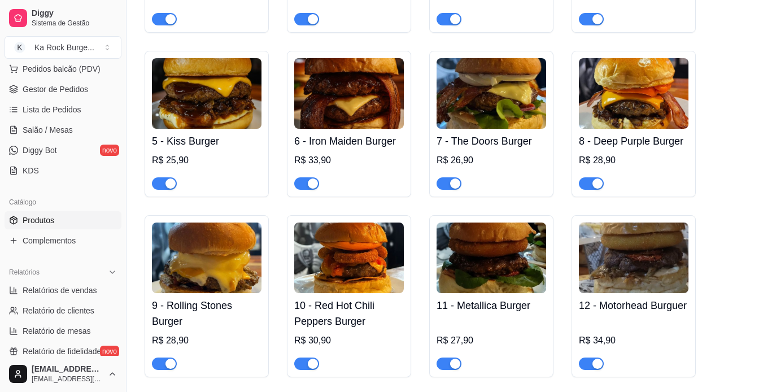
click at [183, 260] on img at bounding box center [207, 258] width 110 height 71
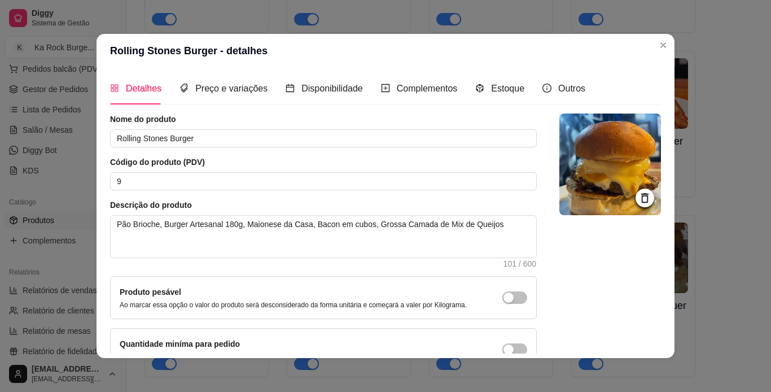
click at [601, 181] on img at bounding box center [611, 165] width 102 height 102
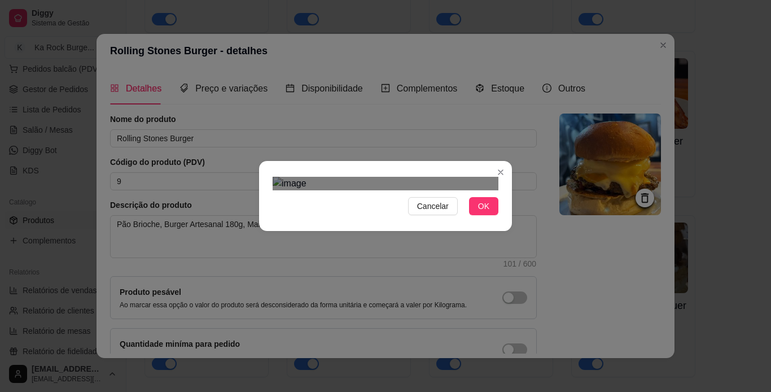
click at [390, 277] on div "Use the arrow keys to move the crop selection area" at bounding box center [384, 378] width 203 height 203
click at [473, 215] on button "OK" at bounding box center [483, 206] width 29 height 18
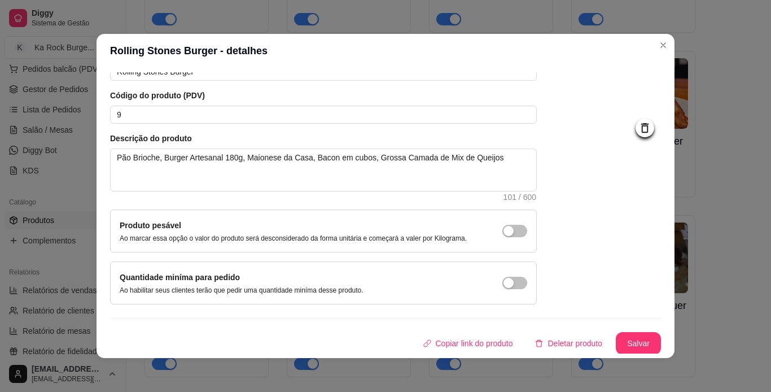
scroll to position [68, 0]
click at [616, 341] on button "Salvar" at bounding box center [638, 342] width 45 height 23
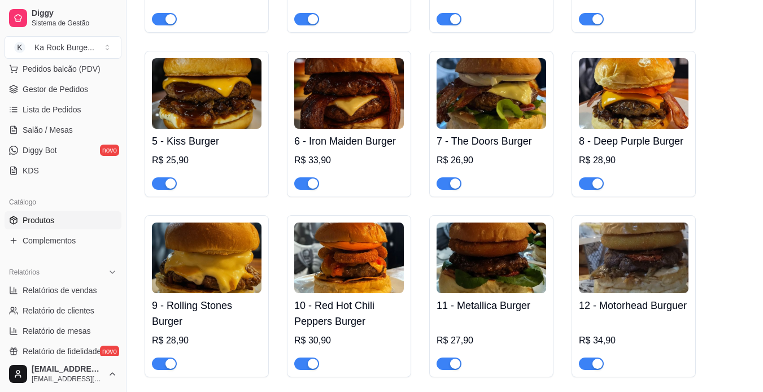
click at [365, 260] on img at bounding box center [349, 258] width 110 height 71
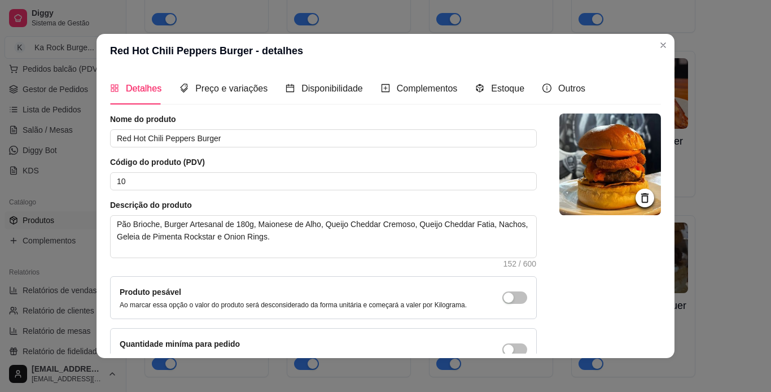
click at [589, 163] on img at bounding box center [611, 165] width 102 height 102
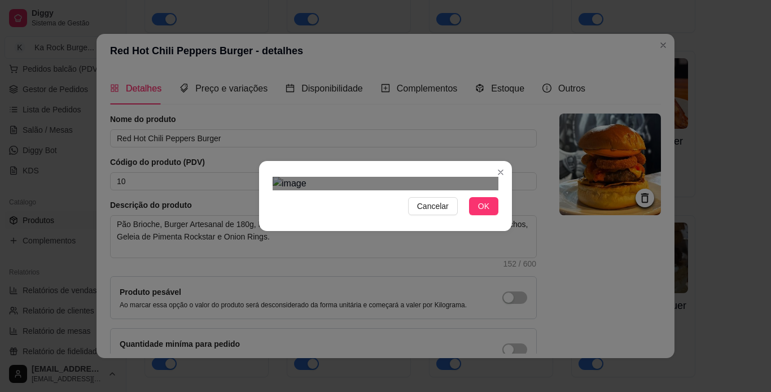
click at [392, 257] on div "Use the arrow keys to move the crop selection area" at bounding box center [390, 358] width 203 height 203
click at [479, 212] on span "OK" at bounding box center [483, 206] width 11 height 12
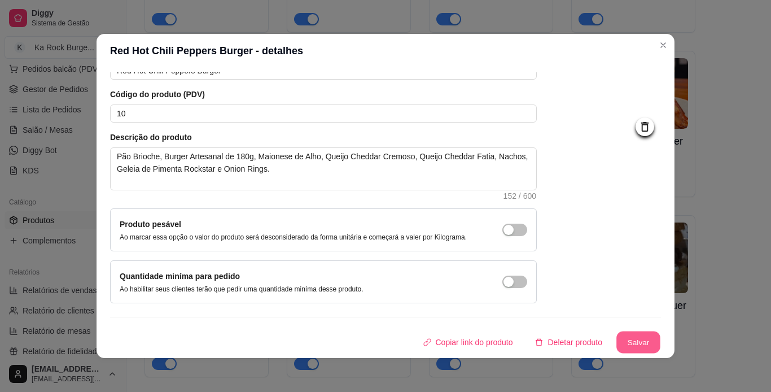
click at [630, 349] on button "Salvar" at bounding box center [639, 342] width 44 height 22
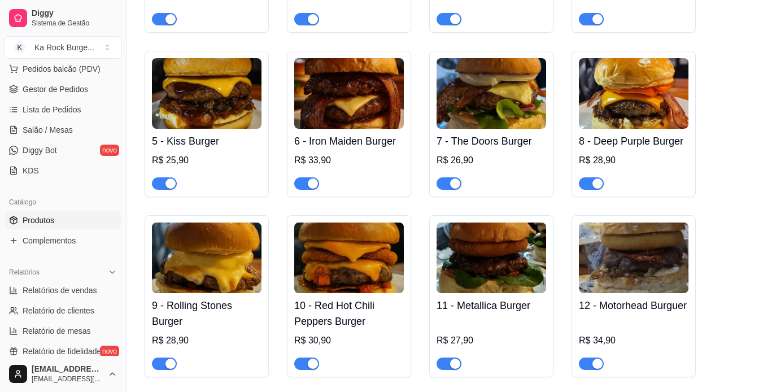
click at [507, 264] on img at bounding box center [492, 258] width 110 height 71
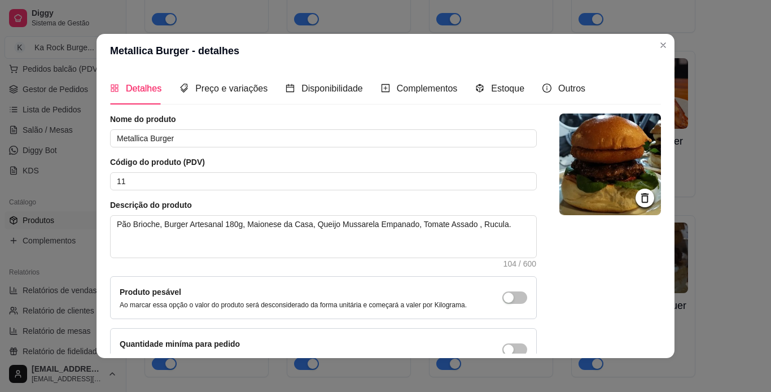
click at [570, 171] on img at bounding box center [611, 165] width 102 height 102
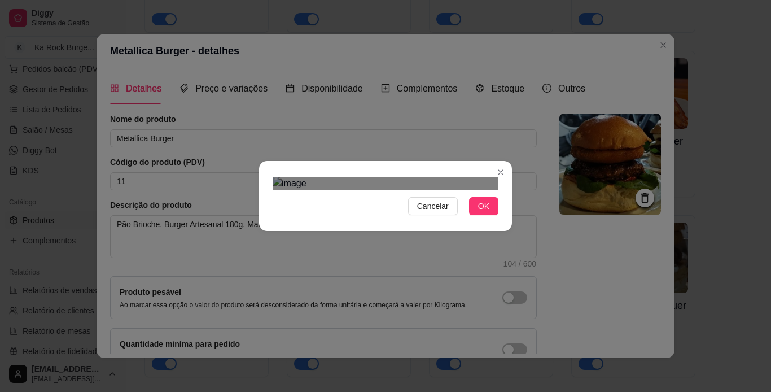
click at [388, 293] on div "Use the arrow keys to move the crop selection area" at bounding box center [386, 387] width 203 height 203
click at [480, 212] on span "OK" at bounding box center [483, 206] width 11 height 12
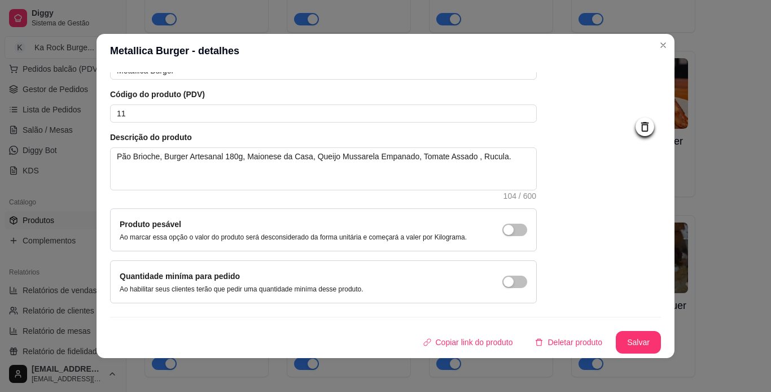
click at [636, 348] on button "Salvar" at bounding box center [638, 342] width 45 height 23
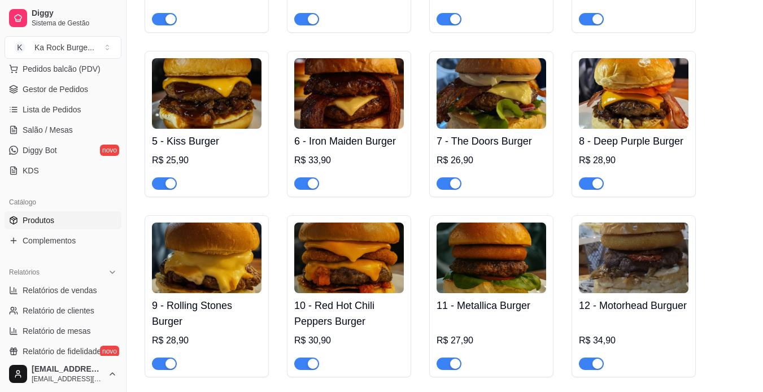
click at [623, 259] on img at bounding box center [634, 258] width 110 height 71
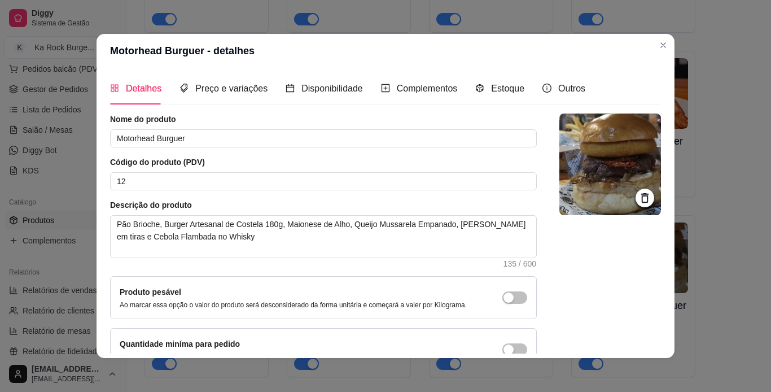
click at [582, 193] on img at bounding box center [611, 165] width 102 height 102
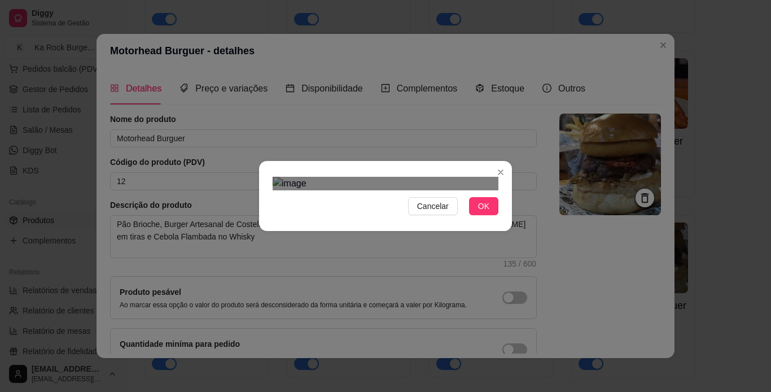
click at [417, 267] on div "Use the arrow keys to move the crop selection area" at bounding box center [386, 368] width 203 height 203
click at [472, 215] on button "OK" at bounding box center [483, 206] width 29 height 18
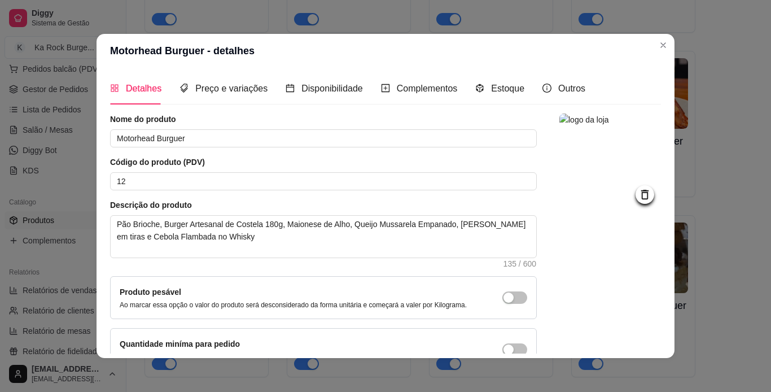
click at [658, 351] on div "Detalhes Preço e variações Disponibilidade Complementos Estoque Outros Nome do …" at bounding box center [386, 213] width 578 height 290
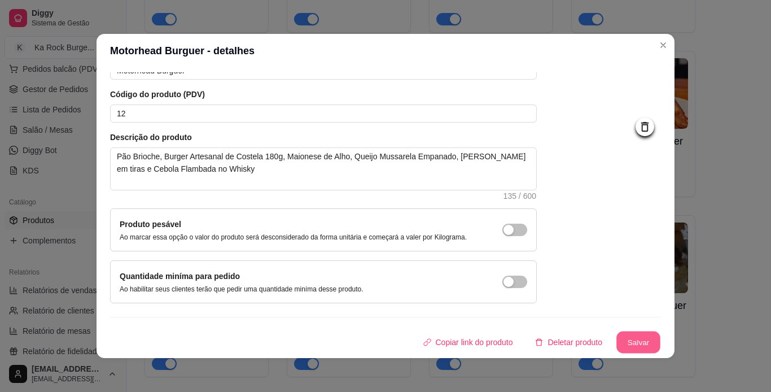
click at [617, 339] on button "Salvar" at bounding box center [639, 342] width 44 height 22
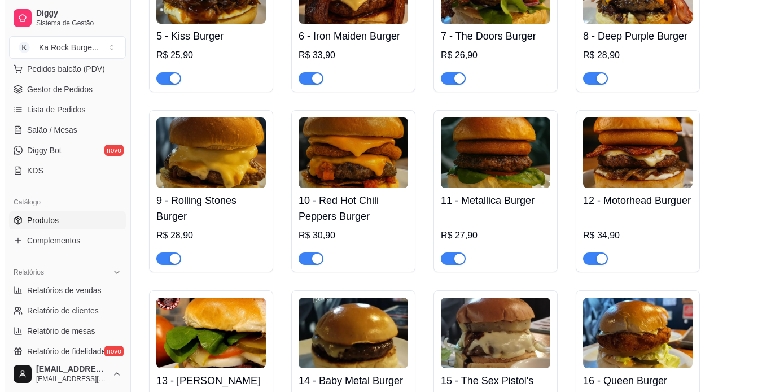
scroll to position [911, 0]
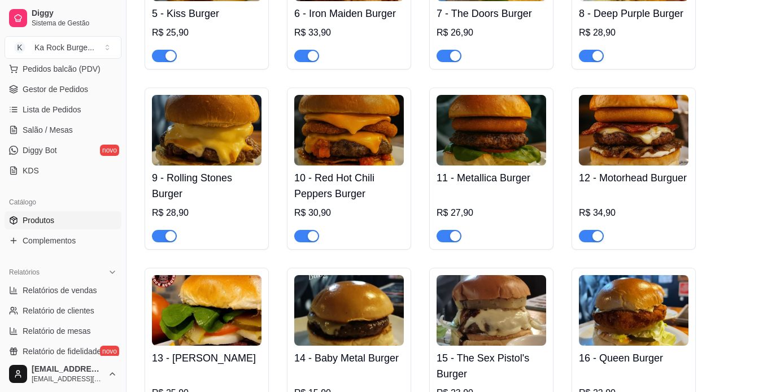
click at [354, 307] on img at bounding box center [349, 310] width 110 height 71
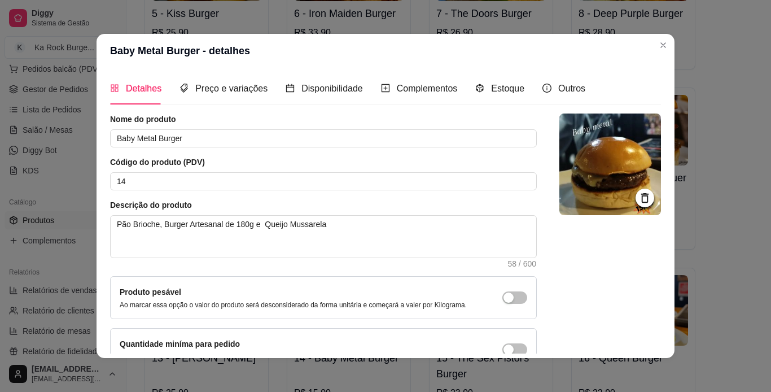
click at [597, 189] on img at bounding box center [611, 165] width 102 height 102
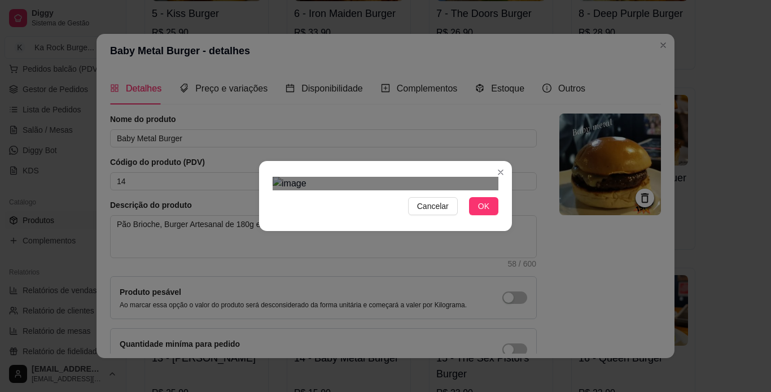
click at [496, 220] on div "Cancelar OK" at bounding box center [385, 195] width 253 height 47
click at [486, 215] on button "OK" at bounding box center [483, 206] width 29 height 18
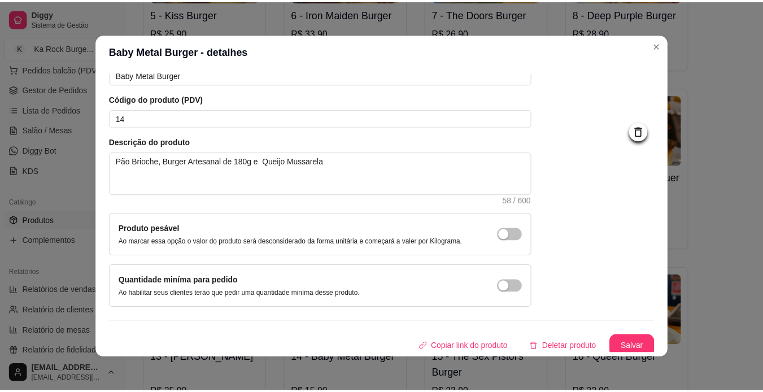
scroll to position [68, 0]
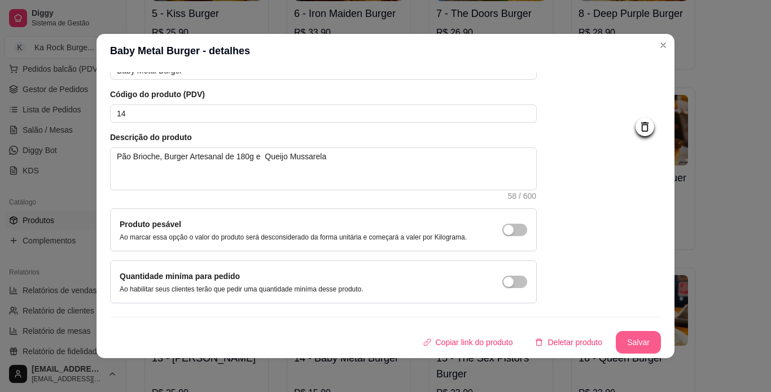
click at [630, 341] on button "Salvar" at bounding box center [638, 342] width 45 height 23
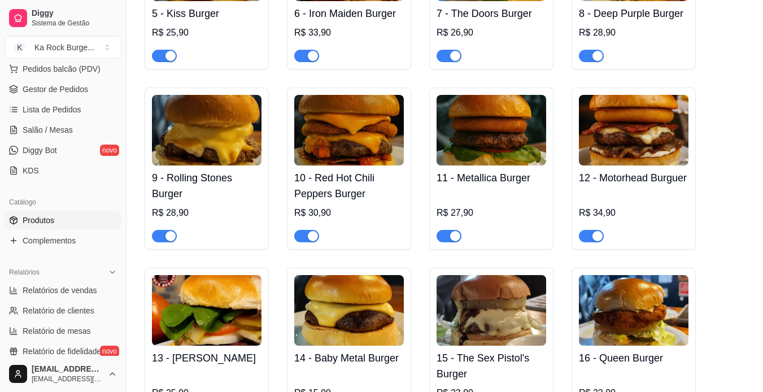
click at [614, 299] on img at bounding box center [634, 310] width 110 height 71
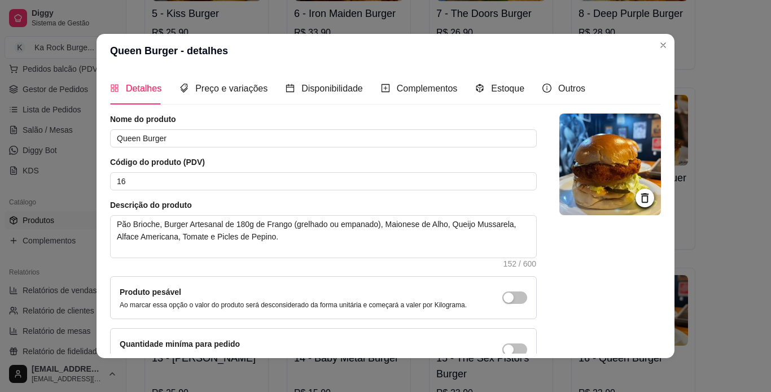
click at [582, 200] on img at bounding box center [611, 165] width 102 height 102
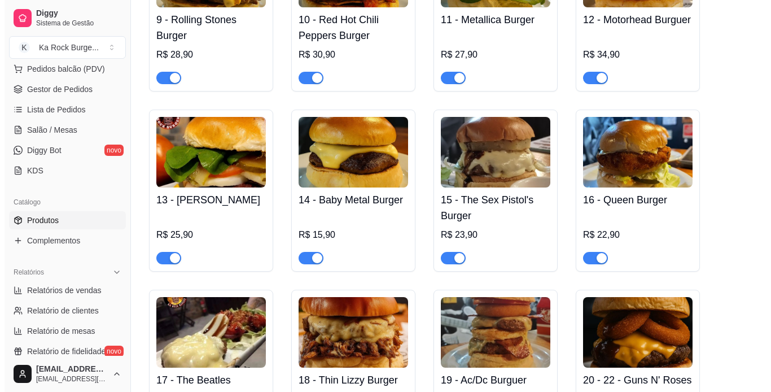
scroll to position [1107, 0]
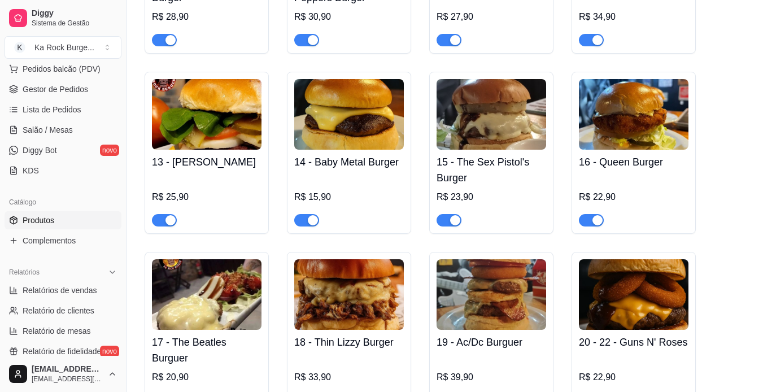
click at [212, 308] on img at bounding box center [207, 294] width 110 height 71
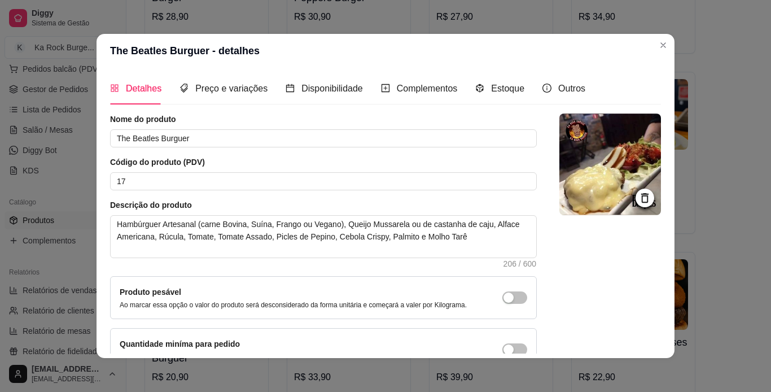
click at [603, 194] on img at bounding box center [611, 165] width 102 height 102
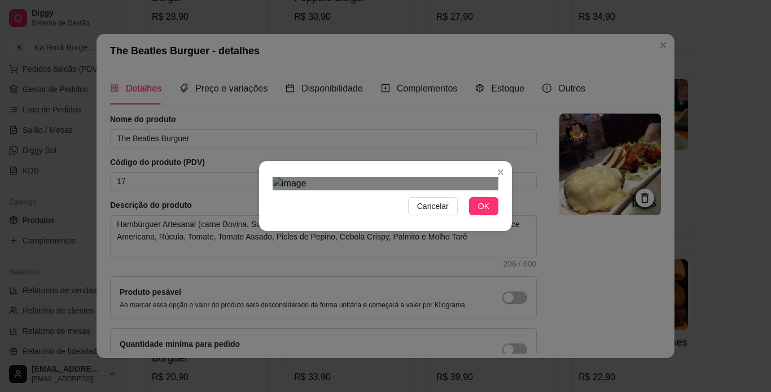
click at [390, 275] on div "Use the arrow keys to move the crop selection area" at bounding box center [391, 376] width 203 height 203
click at [481, 212] on span "OK" at bounding box center [483, 206] width 11 height 12
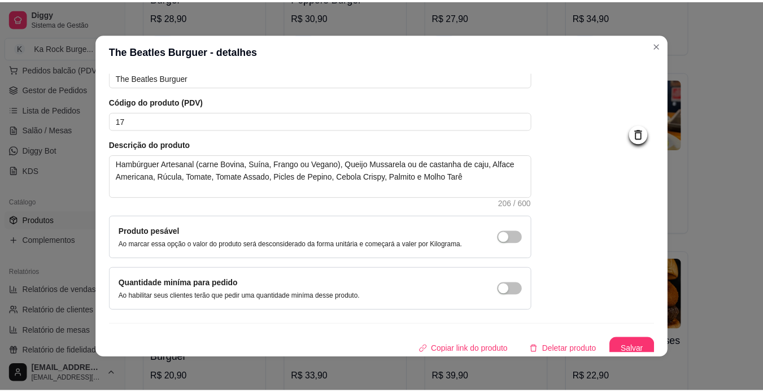
scroll to position [68, 0]
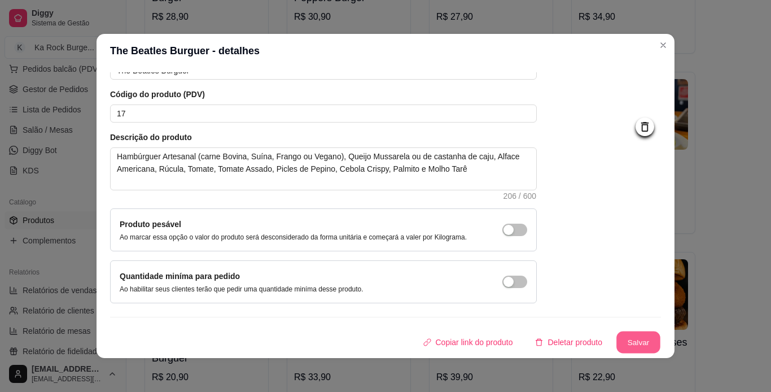
click at [626, 341] on button "Salvar" at bounding box center [639, 342] width 44 height 22
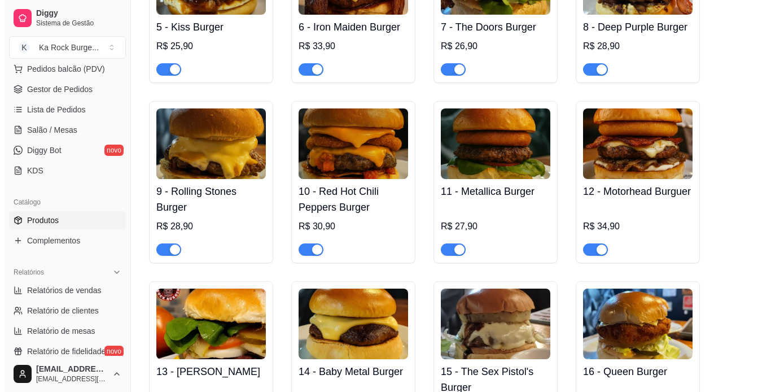
scroll to position [881, 0]
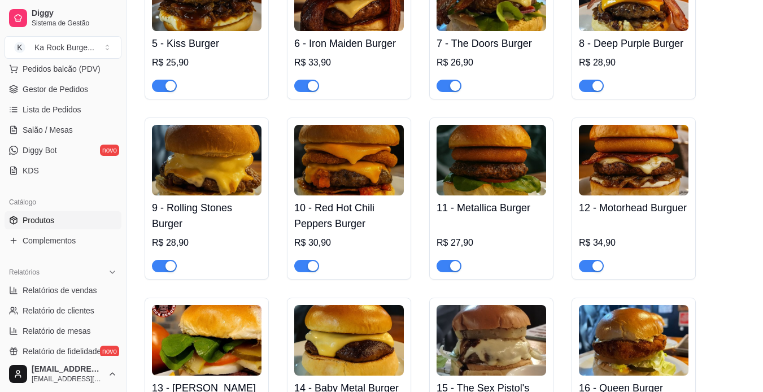
click at [622, 321] on img at bounding box center [634, 340] width 110 height 71
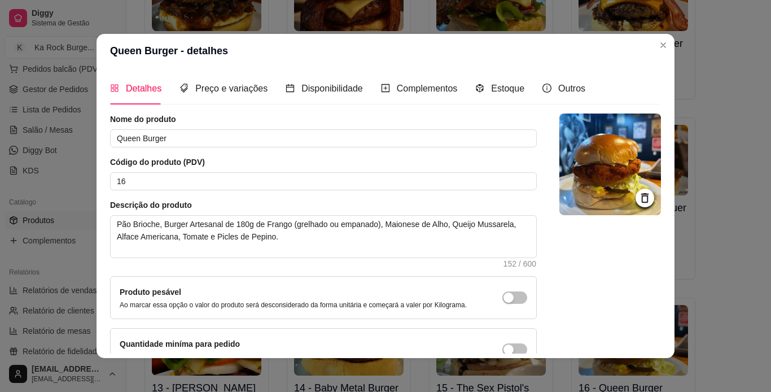
click at [597, 186] on img at bounding box center [611, 165] width 102 height 102
click at [570, 167] on img at bounding box center [611, 165] width 102 height 102
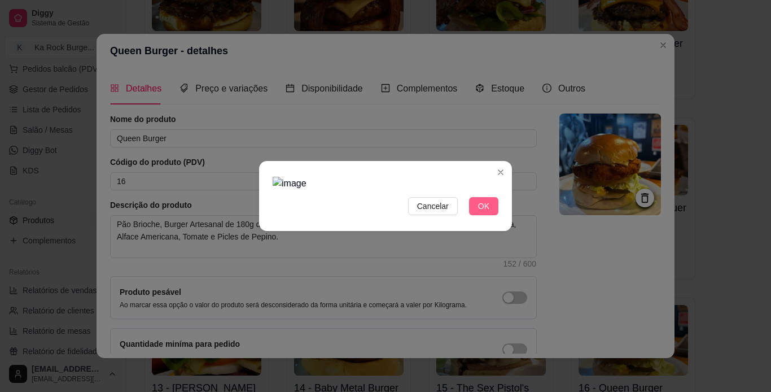
click at [490, 207] on button "OK" at bounding box center [483, 206] width 29 height 18
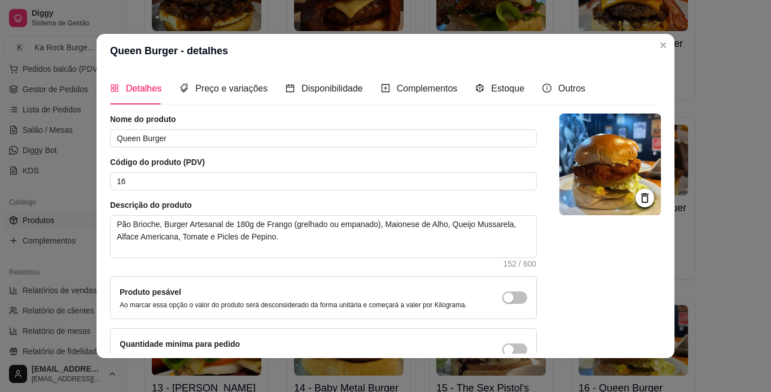
click at [593, 172] on img at bounding box center [611, 165] width 102 height 102
click at [618, 150] on img at bounding box center [611, 165] width 102 height 102
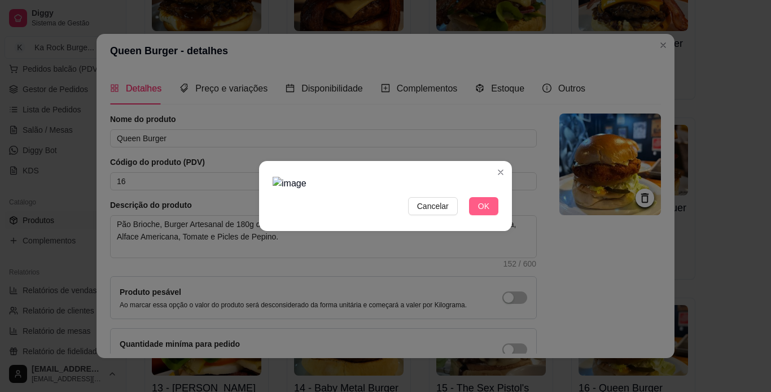
click at [484, 207] on span "OK" at bounding box center [483, 206] width 11 height 12
click at [475, 197] on div "Cancelar OK" at bounding box center [385, 195] width 253 height 47
click at [477, 206] on button "OK" at bounding box center [483, 206] width 29 height 18
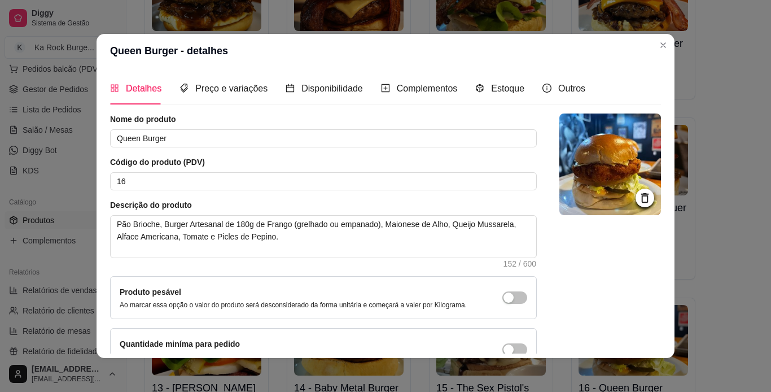
click at [565, 137] on img at bounding box center [611, 165] width 102 height 102
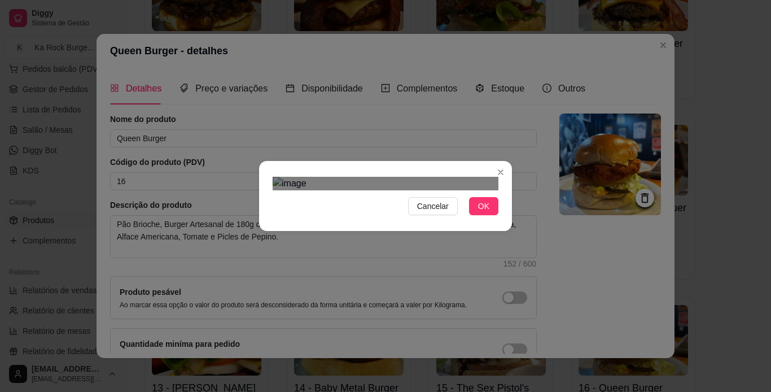
click at [381, 292] on div "Use the arrow keys to move the crop selection area" at bounding box center [391, 393] width 203 height 203
click at [482, 212] on span "OK" at bounding box center [483, 206] width 11 height 12
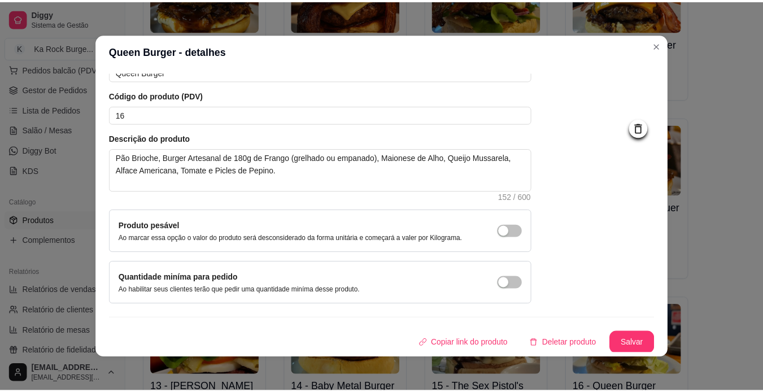
scroll to position [68, 0]
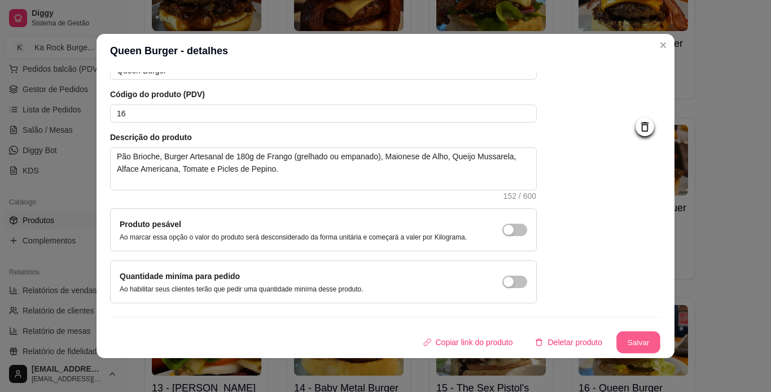
click at [617, 344] on button "Salvar" at bounding box center [639, 342] width 44 height 22
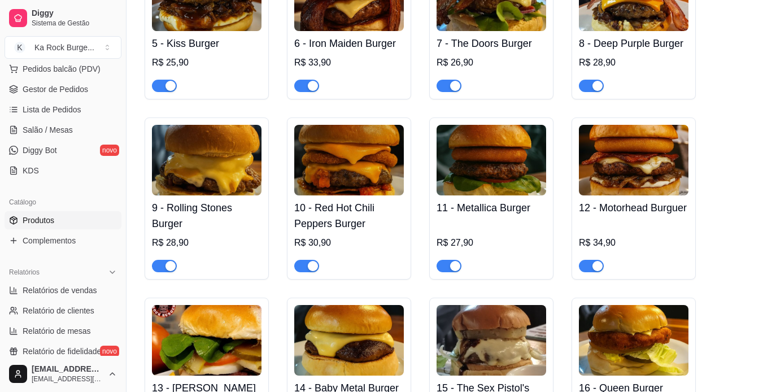
click at [627, 156] on img at bounding box center [634, 160] width 110 height 71
click at [347, 153] on img at bounding box center [349, 160] width 110 height 71
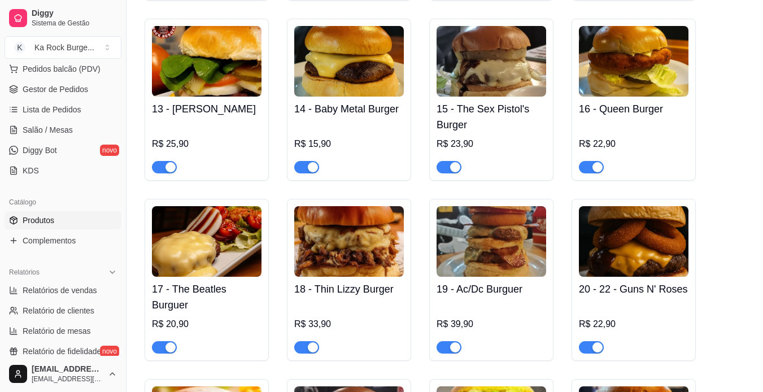
scroll to position [1177, 0]
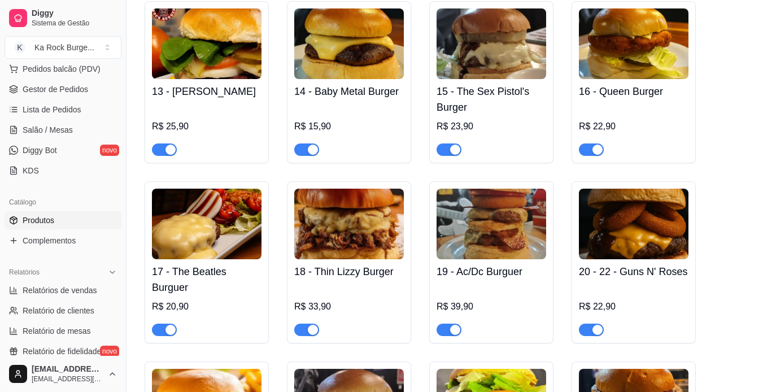
click at [352, 233] on img at bounding box center [349, 224] width 110 height 71
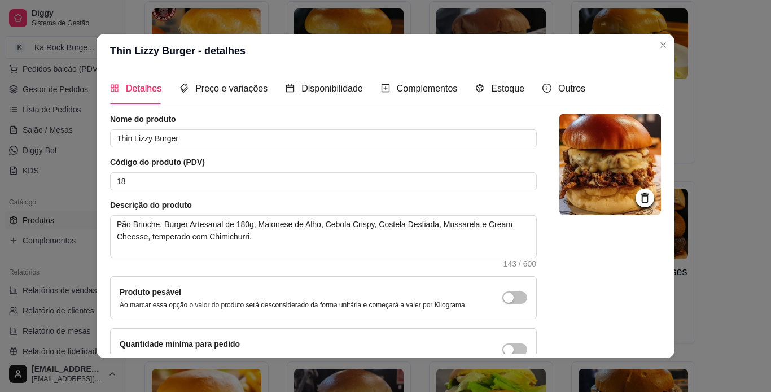
click at [569, 176] on img at bounding box center [611, 165] width 102 height 102
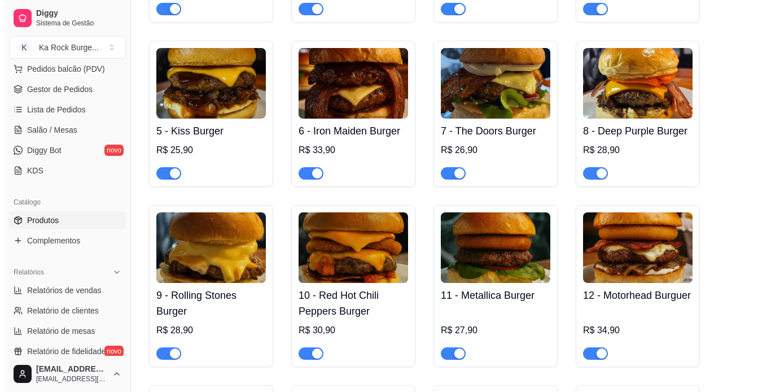
scroll to position [776, 0]
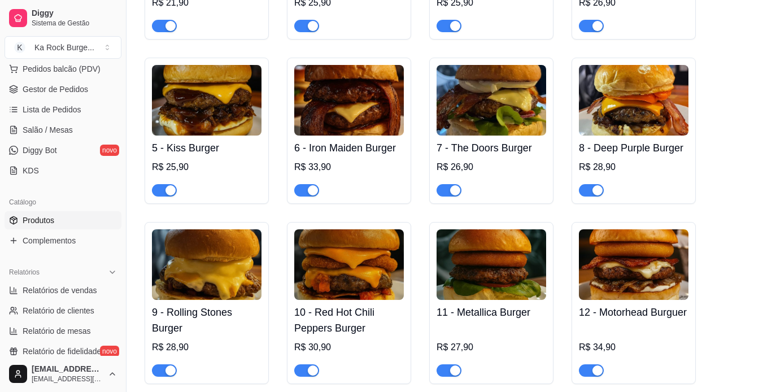
click at [189, 97] on img at bounding box center [207, 100] width 110 height 71
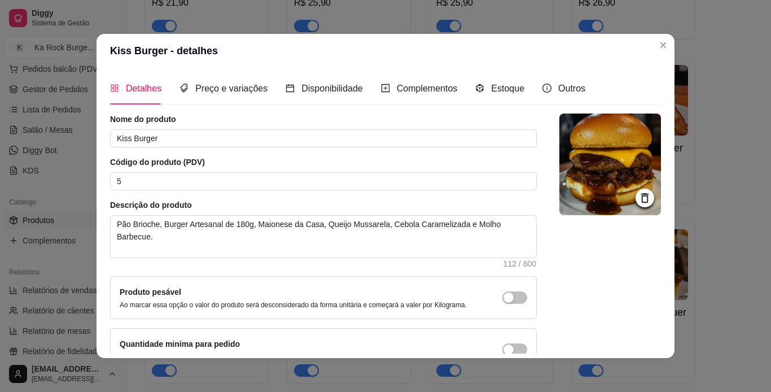
click at [588, 164] on img at bounding box center [611, 165] width 102 height 102
click at [606, 173] on img at bounding box center [611, 165] width 102 height 102
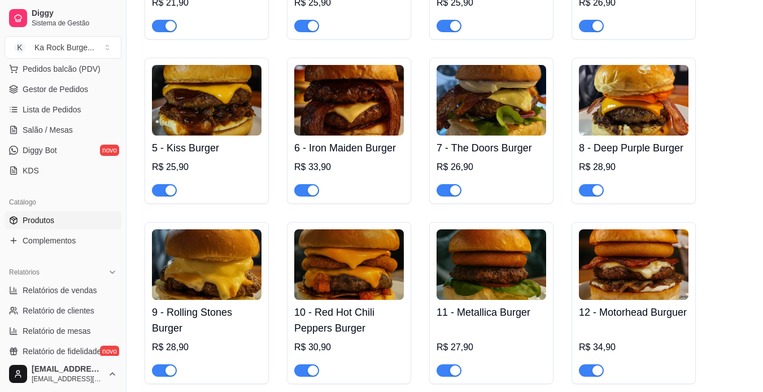
click at [177, 108] on img at bounding box center [207, 100] width 110 height 71
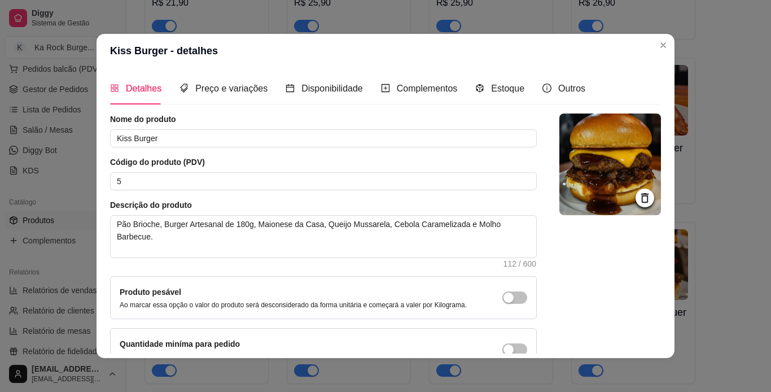
click at [586, 190] on img at bounding box center [611, 165] width 102 height 102
click at [588, 195] on img at bounding box center [611, 165] width 102 height 102
click at [601, 193] on img at bounding box center [611, 165] width 102 height 102
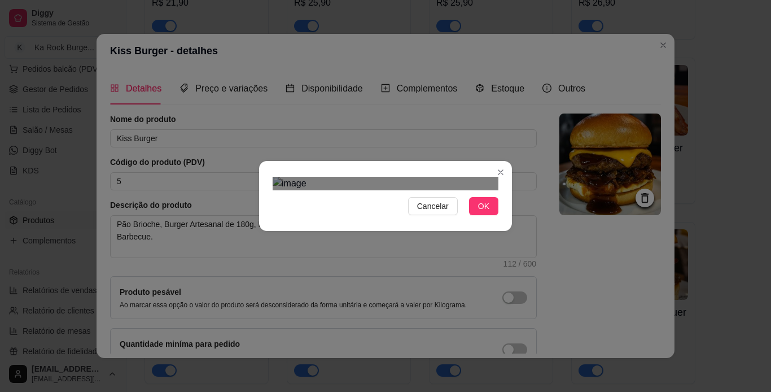
click at [394, 273] on div "Use the arrow keys to move the crop selection area" at bounding box center [380, 374] width 203 height 203
click at [479, 212] on span "OK" at bounding box center [483, 206] width 11 height 12
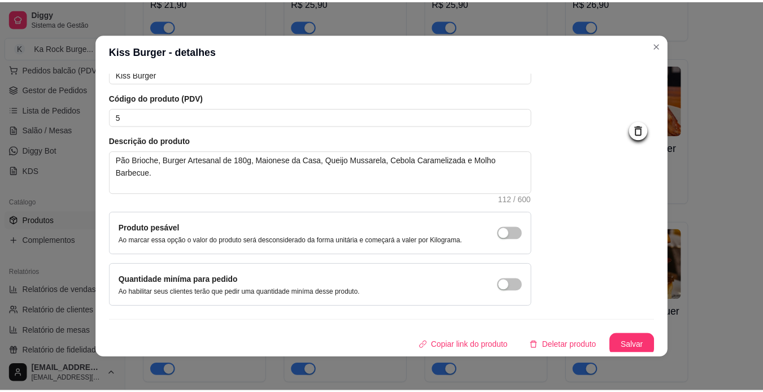
scroll to position [68, 0]
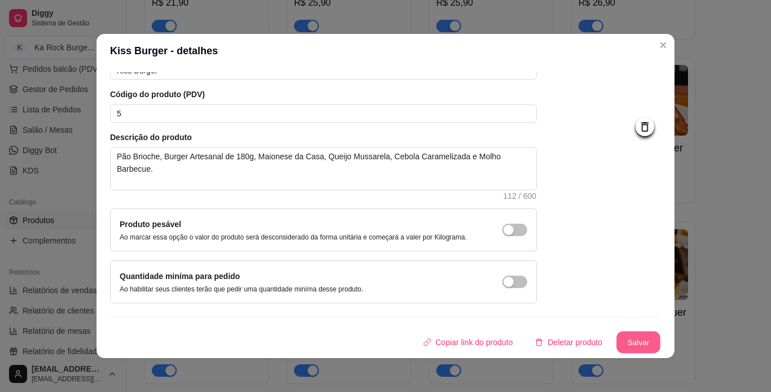
click at [638, 342] on button "Salvar" at bounding box center [639, 342] width 44 height 22
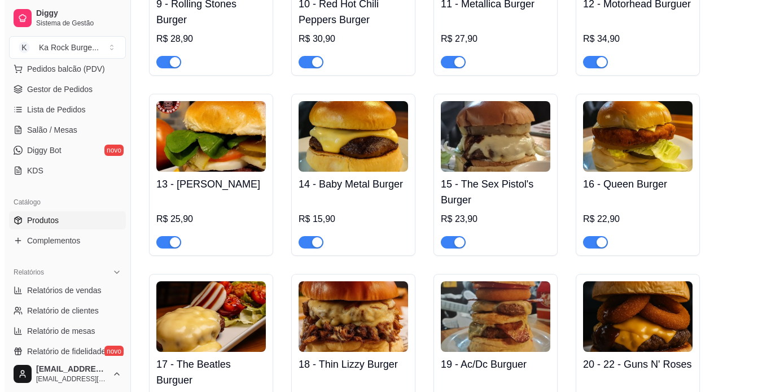
scroll to position [1107, 0]
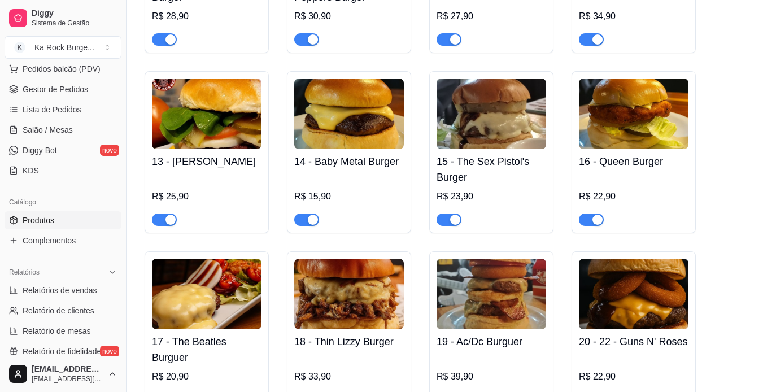
click at [501, 290] on img at bounding box center [492, 294] width 110 height 71
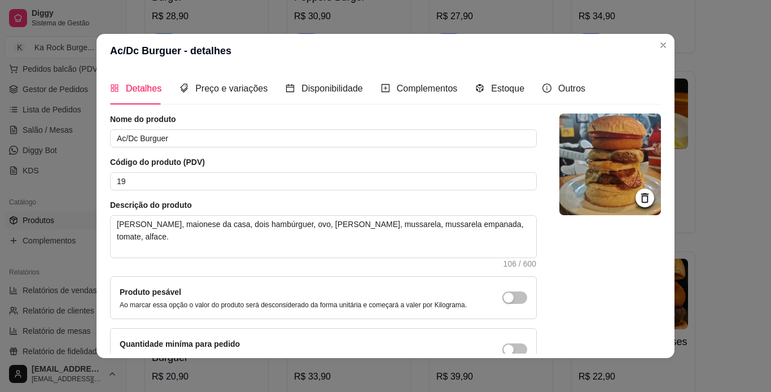
click at [601, 176] on img at bounding box center [611, 165] width 102 height 102
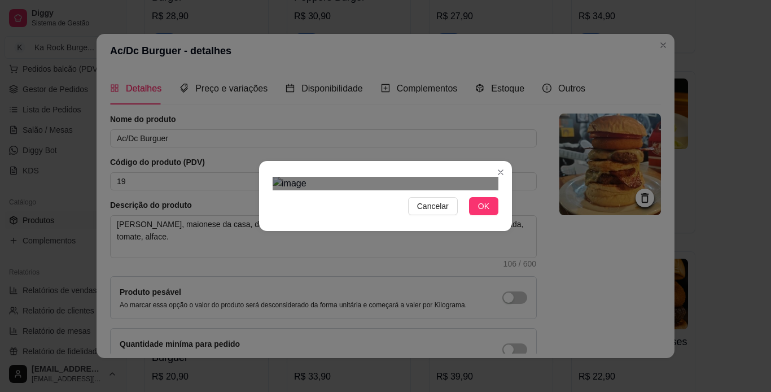
click at [412, 261] on div "Use the arrow keys to move the crop selection area" at bounding box center [383, 338] width 203 height 203
click at [488, 215] on button "OK" at bounding box center [483, 206] width 29 height 18
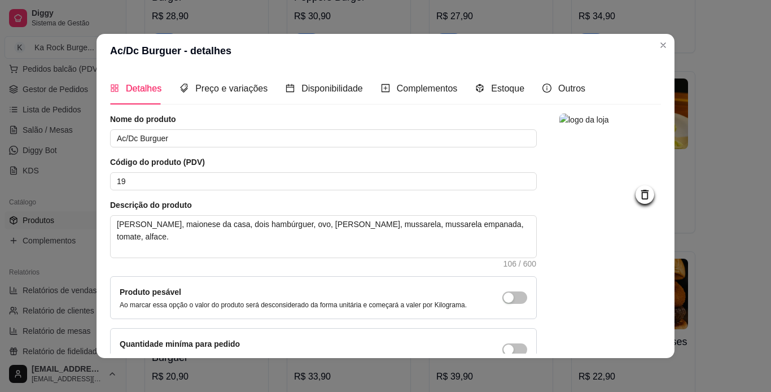
scroll to position [68, 0]
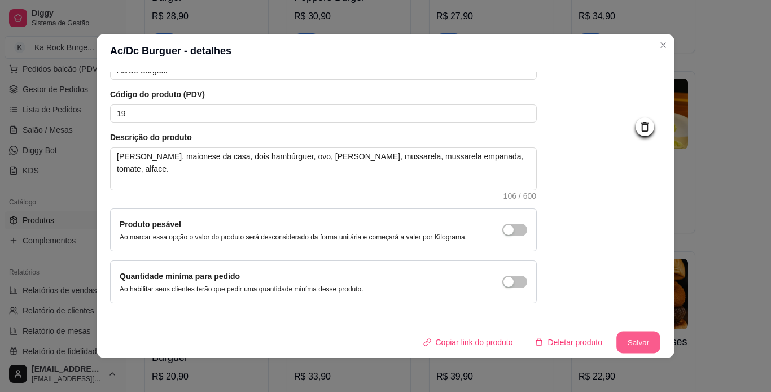
click at [617, 339] on button "Salvar" at bounding box center [639, 342] width 44 height 22
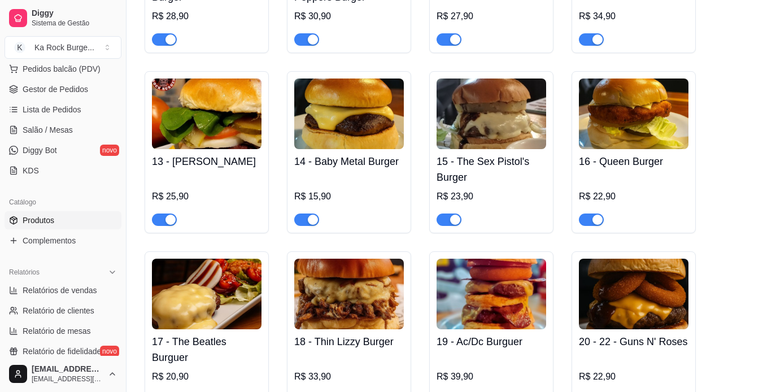
click at [386, 289] on img at bounding box center [349, 294] width 110 height 71
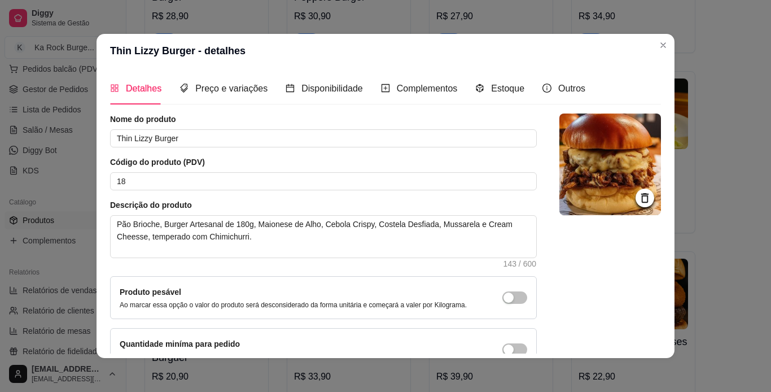
click at [593, 182] on img at bounding box center [611, 165] width 102 height 102
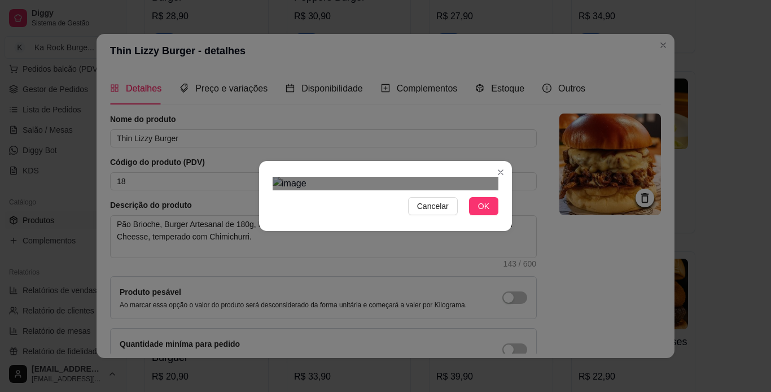
click at [386, 285] on div "Use the arrow keys to move the crop selection area" at bounding box center [374, 386] width 203 height 203
click at [473, 215] on button "OK" at bounding box center [483, 206] width 29 height 18
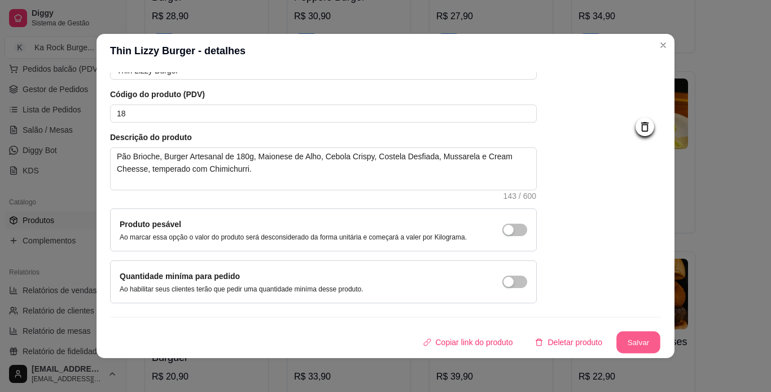
click at [618, 343] on button "Salvar" at bounding box center [639, 342] width 44 height 22
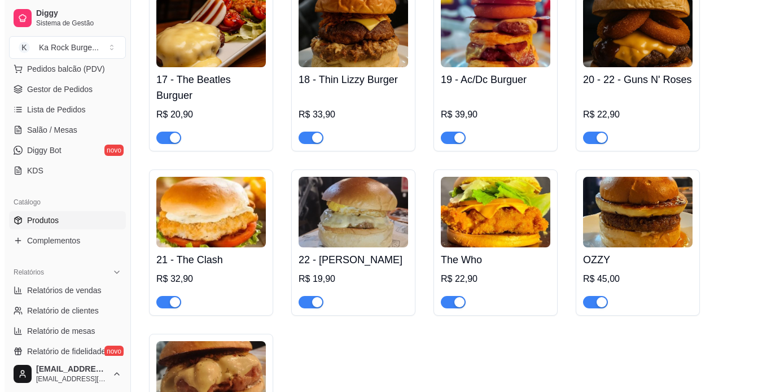
scroll to position [1404, 0]
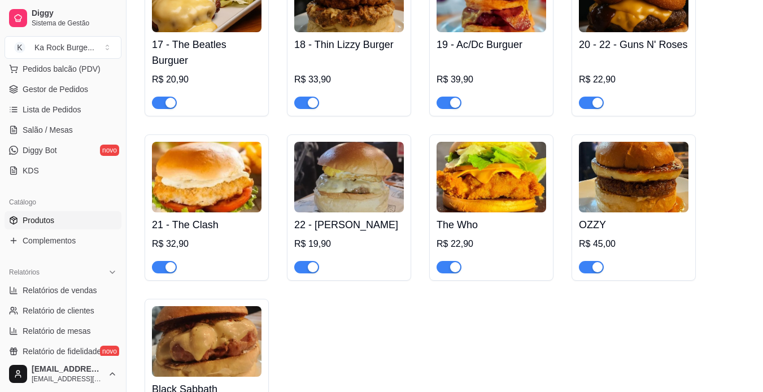
click at [339, 182] on img at bounding box center [349, 177] width 110 height 71
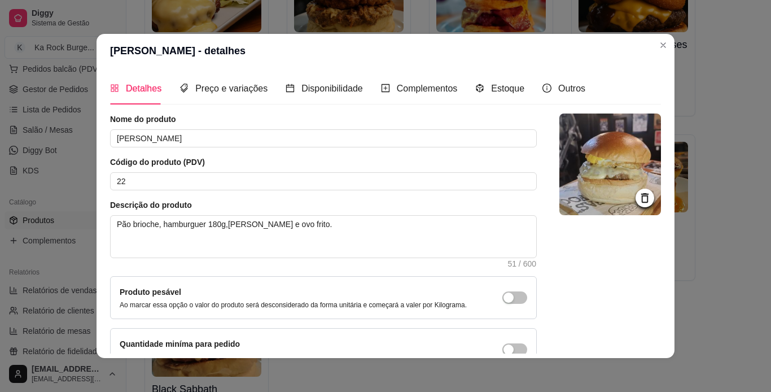
click at [591, 158] on img at bounding box center [611, 165] width 102 height 102
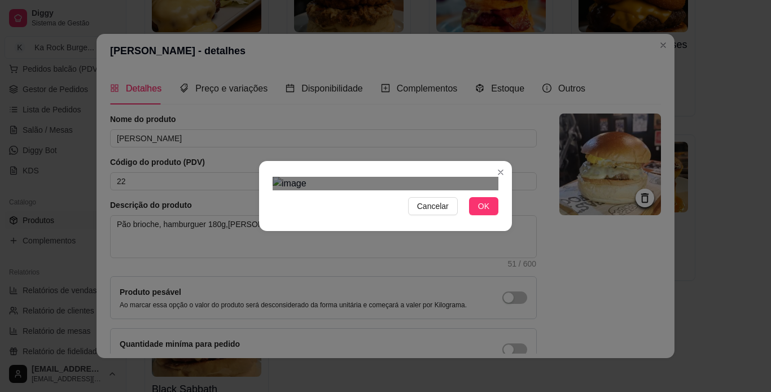
click at [429, 291] on div "Use the arrow keys to move the crop selection area" at bounding box center [389, 391] width 203 height 203
click at [478, 212] on span "OK" at bounding box center [483, 206] width 11 height 12
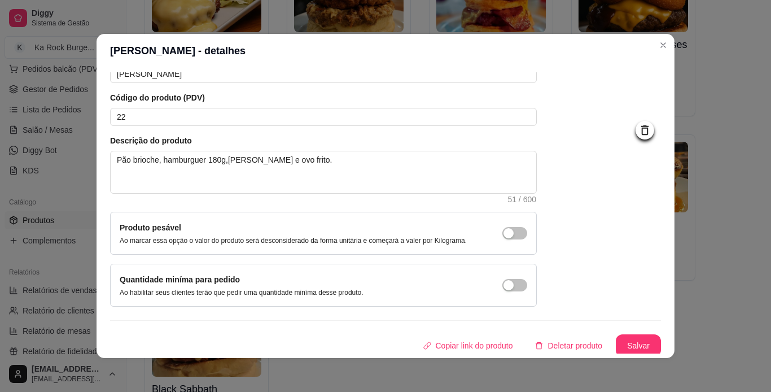
scroll to position [68, 0]
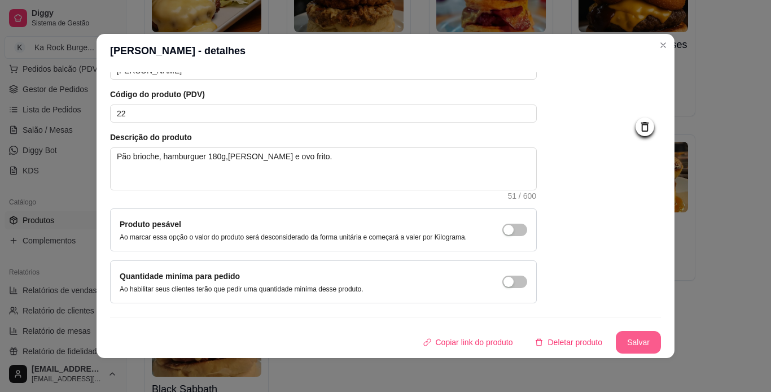
click at [633, 347] on button "Salvar" at bounding box center [638, 342] width 45 height 23
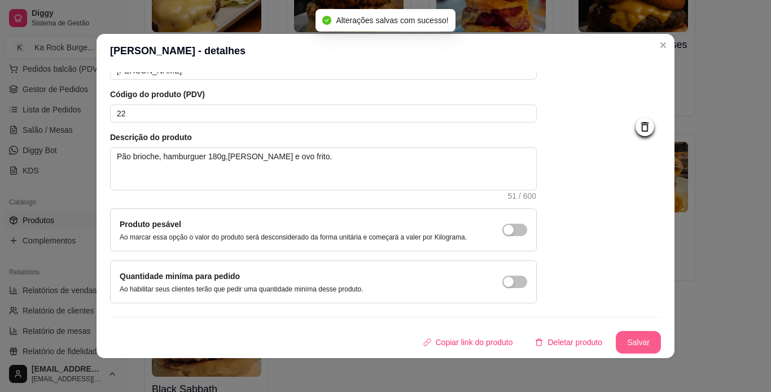
click at [637, 342] on button "Salvar" at bounding box center [638, 342] width 45 height 23
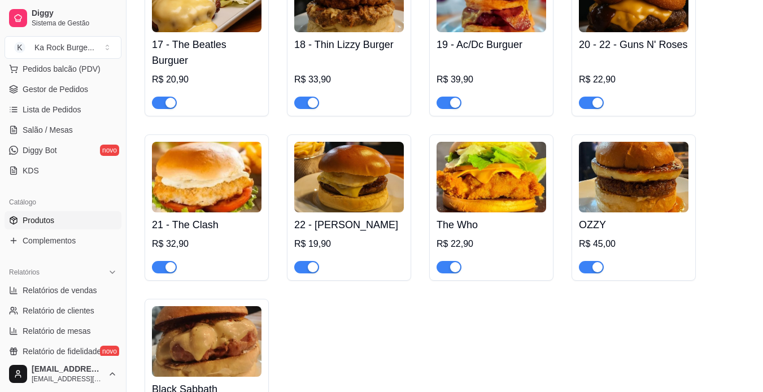
click at [207, 334] on img at bounding box center [207, 341] width 110 height 71
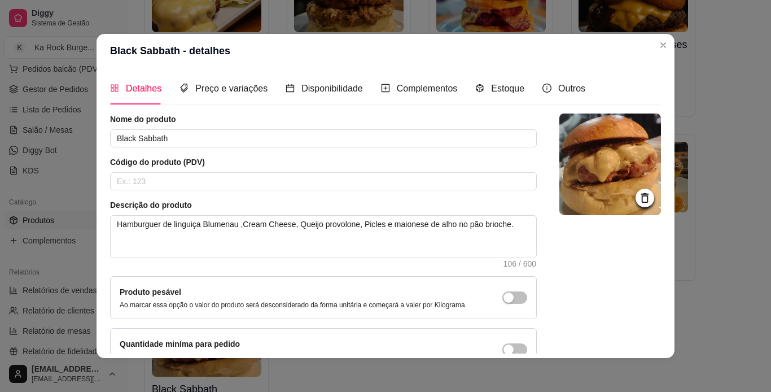
click at [604, 164] on img at bounding box center [611, 165] width 102 height 102
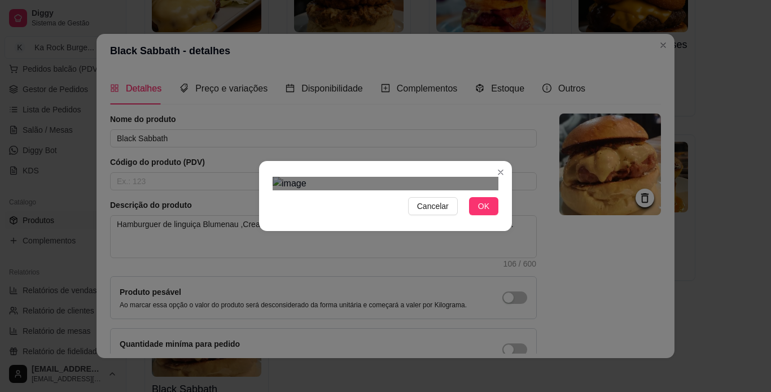
click at [355, 291] on div "Use the arrow keys to move the crop selection area" at bounding box center [392, 392] width 203 height 203
click at [479, 212] on span "OK" at bounding box center [483, 206] width 11 height 12
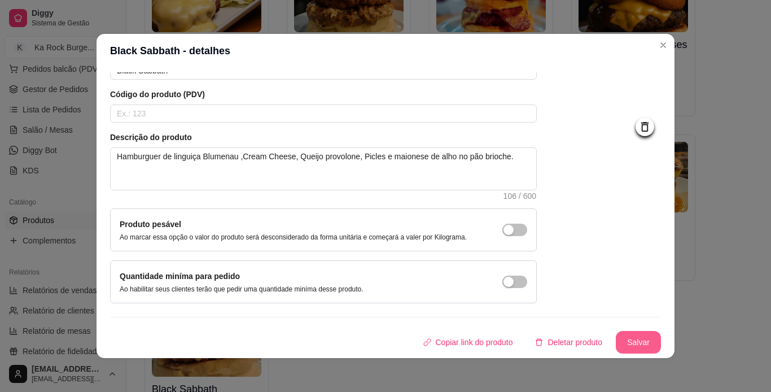
click at [635, 339] on button "Salvar" at bounding box center [638, 342] width 45 height 23
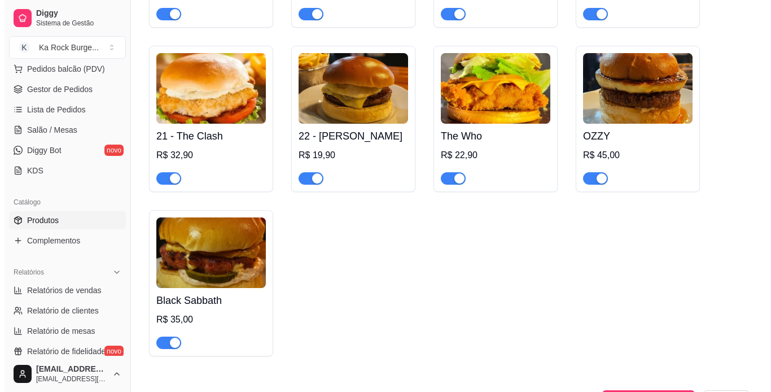
scroll to position [1517, 0]
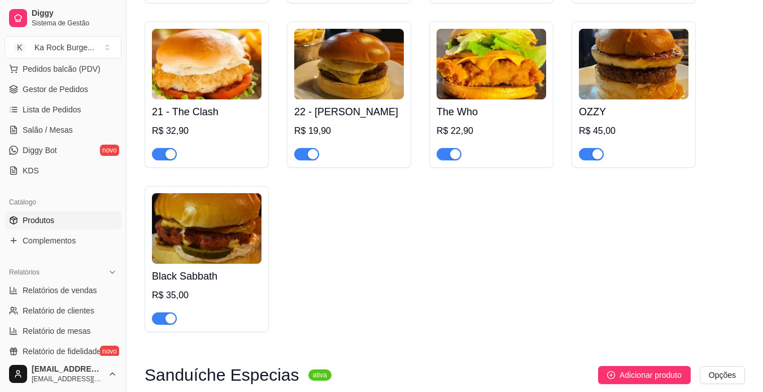
click at [636, 69] on img at bounding box center [634, 64] width 110 height 71
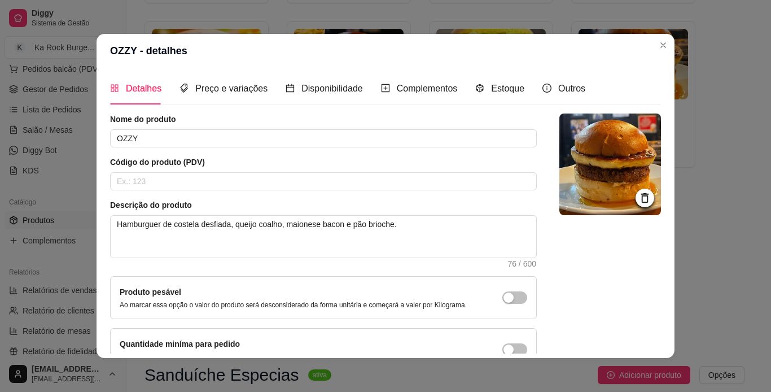
click at [595, 191] on img at bounding box center [611, 165] width 102 height 102
click at [560, 184] on img at bounding box center [611, 165] width 102 height 102
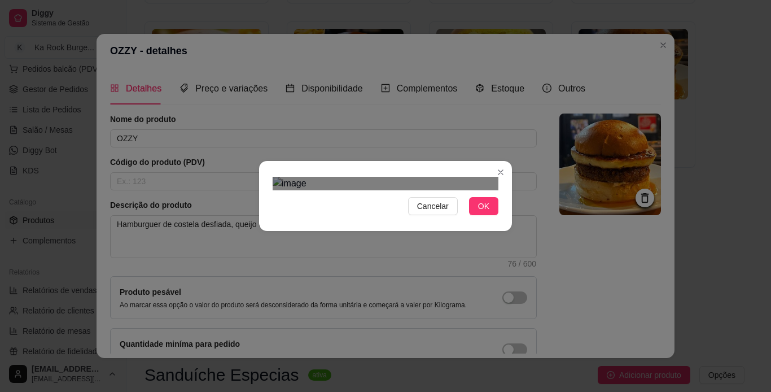
click at [488, 215] on button "OK" at bounding box center [483, 206] width 29 height 18
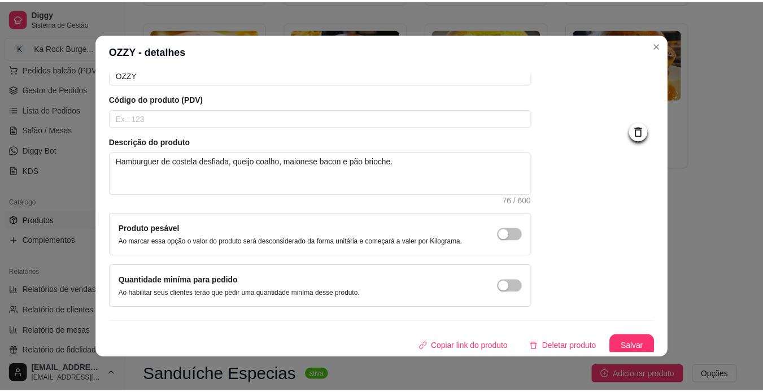
scroll to position [68, 0]
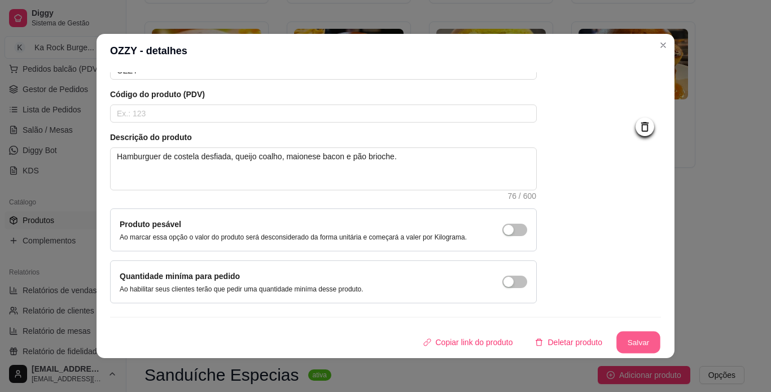
click at [617, 342] on button "Salvar" at bounding box center [639, 342] width 44 height 22
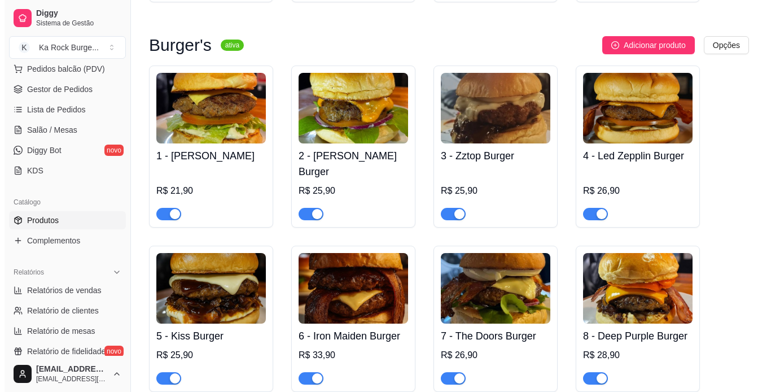
scroll to position [571, 0]
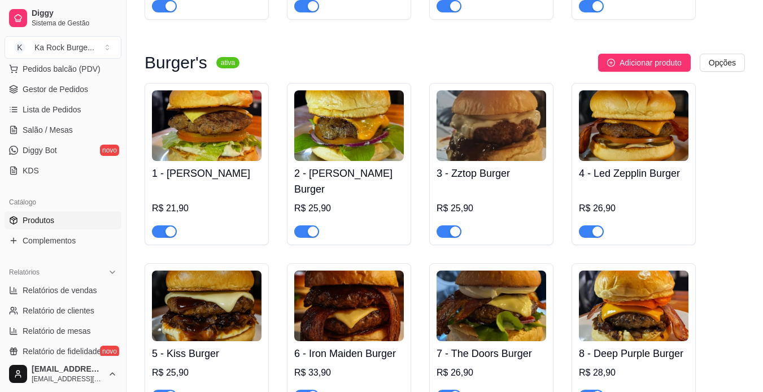
click at [399, 128] on img at bounding box center [349, 125] width 110 height 71
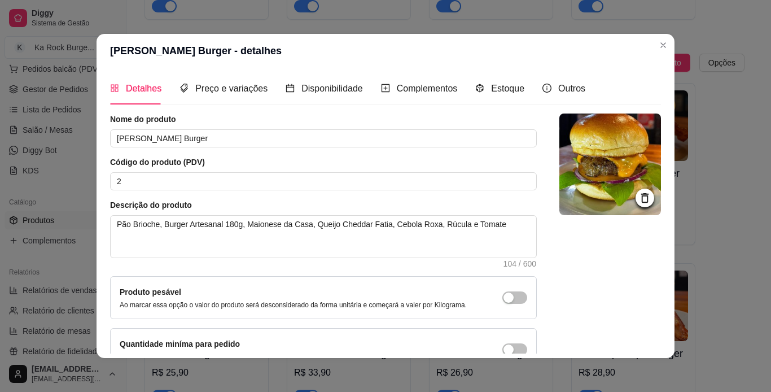
click at [600, 206] on img at bounding box center [611, 165] width 102 height 102
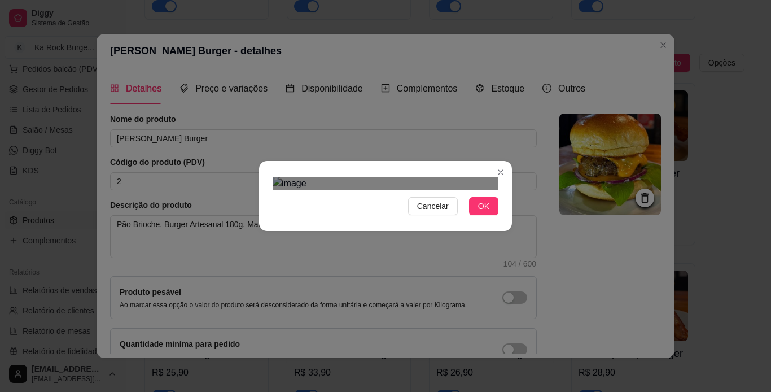
click at [387, 294] on div "Use the arrow keys to move the crop selection area" at bounding box center [392, 395] width 203 height 203
click at [486, 215] on button "OK" at bounding box center [483, 206] width 29 height 18
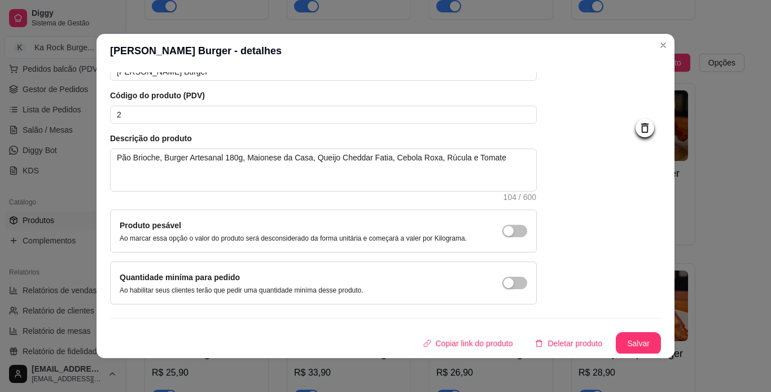
scroll to position [68, 0]
click at [635, 339] on button "Salvar" at bounding box center [638, 342] width 45 height 23
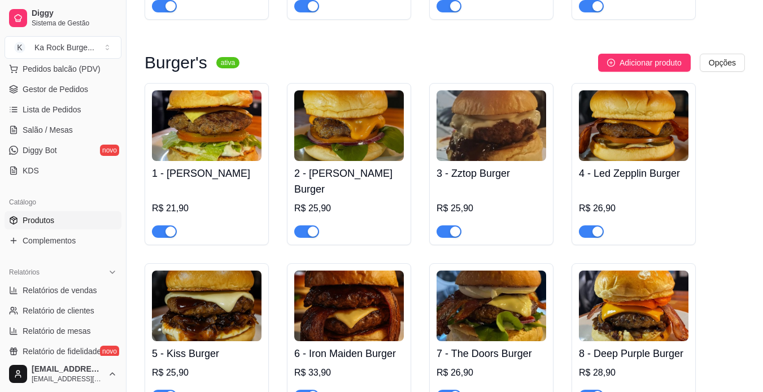
click at [475, 123] on img at bounding box center [492, 125] width 110 height 71
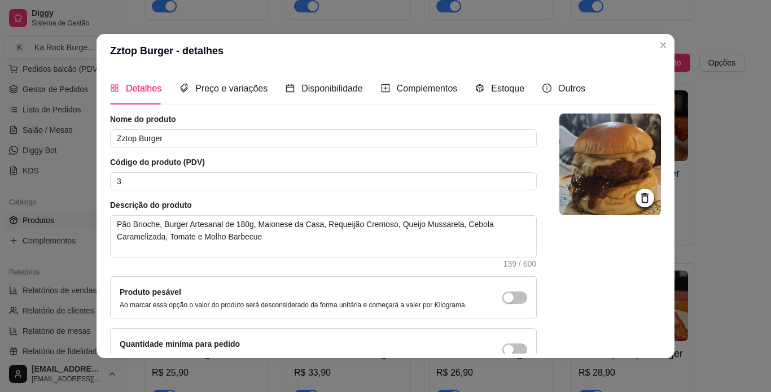
click at [569, 196] on img at bounding box center [611, 165] width 102 height 102
click at [612, 202] on img at bounding box center [611, 165] width 102 height 102
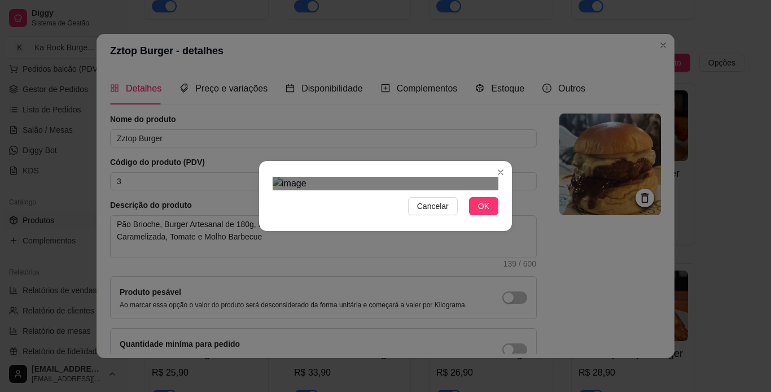
click at [473, 215] on button "OK" at bounding box center [483, 206] width 29 height 18
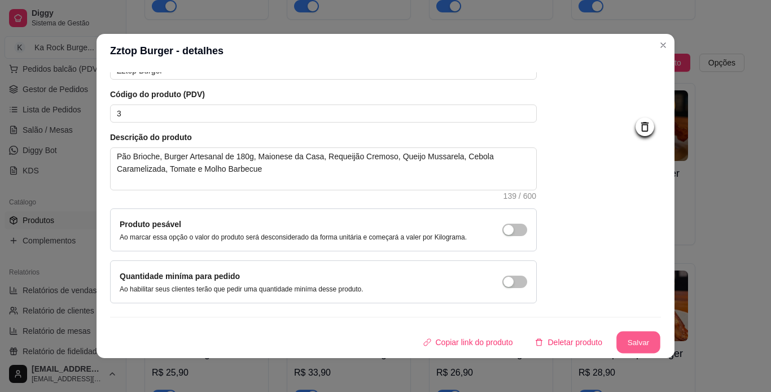
click at [626, 339] on button "Salvar" at bounding box center [639, 342] width 44 height 22
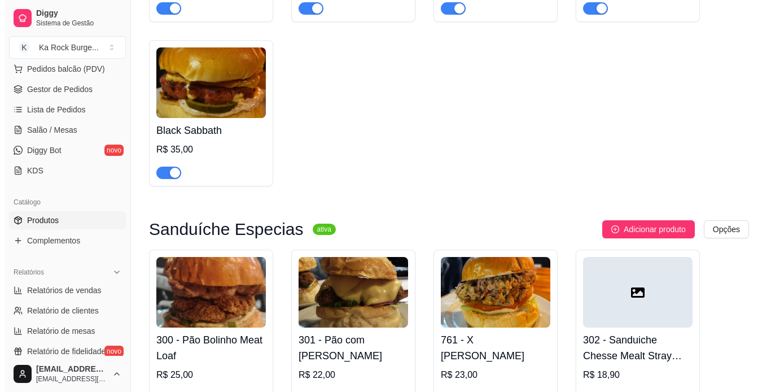
scroll to position [1686, 0]
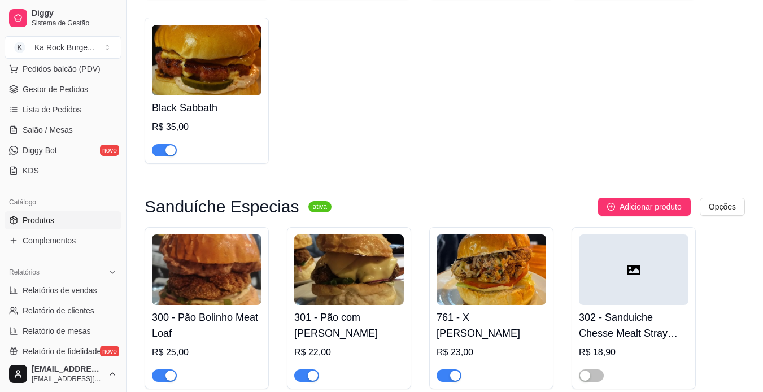
click at [482, 252] on img at bounding box center [492, 269] width 110 height 71
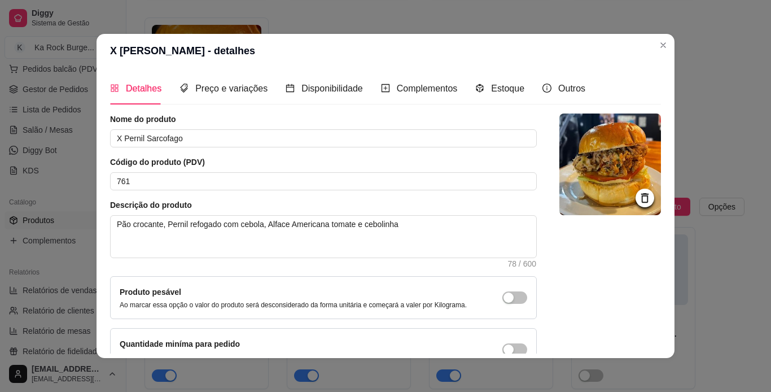
click at [569, 178] on img at bounding box center [611, 165] width 102 height 102
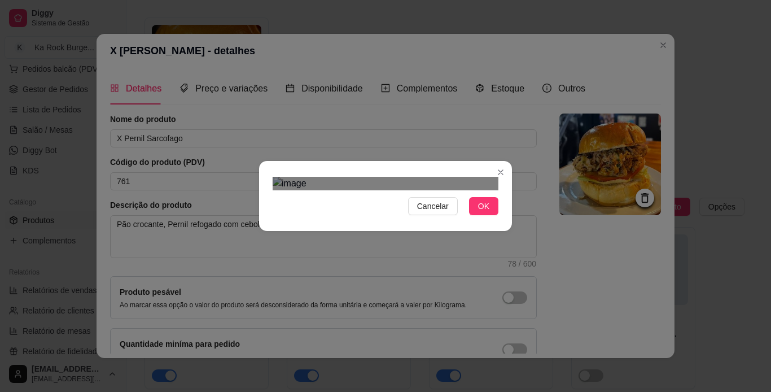
click at [484, 212] on span "OK" at bounding box center [483, 206] width 11 height 12
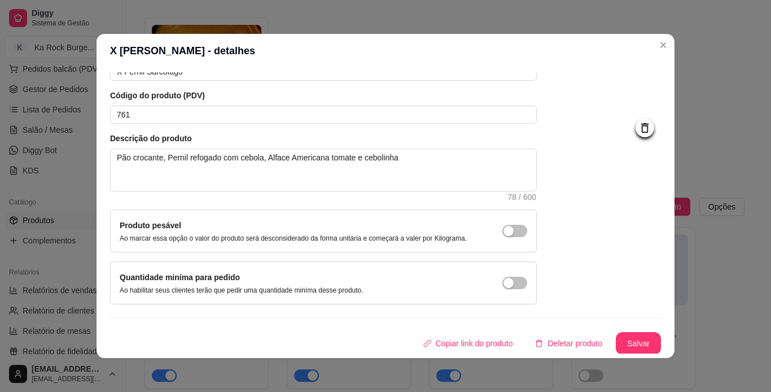
scroll to position [68, 0]
click at [643, 342] on button "Salvar" at bounding box center [638, 342] width 45 height 23
